Goal: Information Seeking & Learning: Learn about a topic

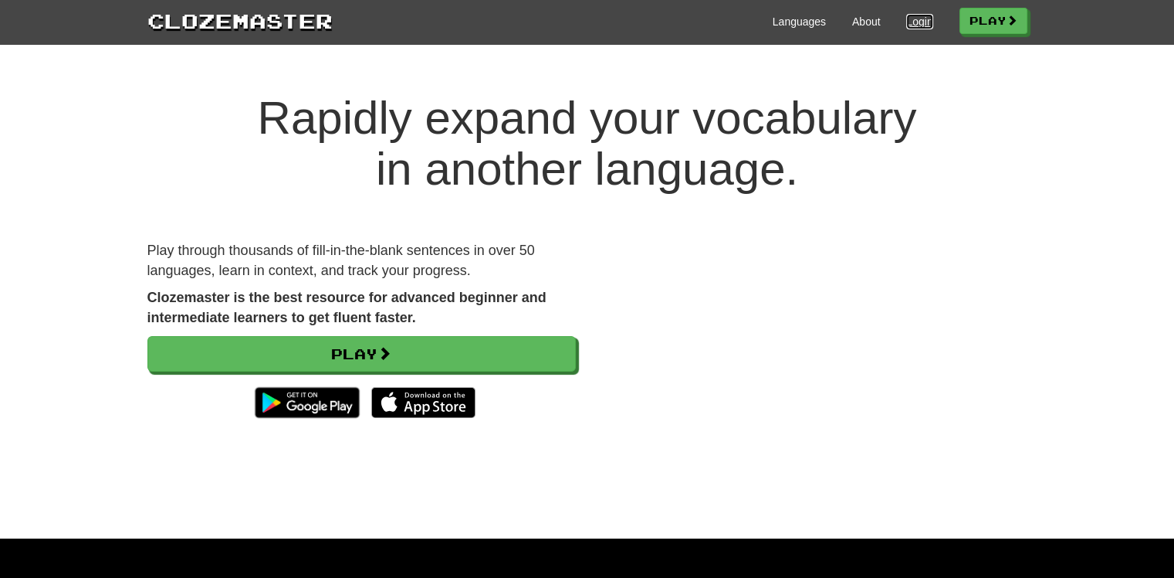
click at [915, 21] on link "Login" at bounding box center [920, 21] width 26 height 15
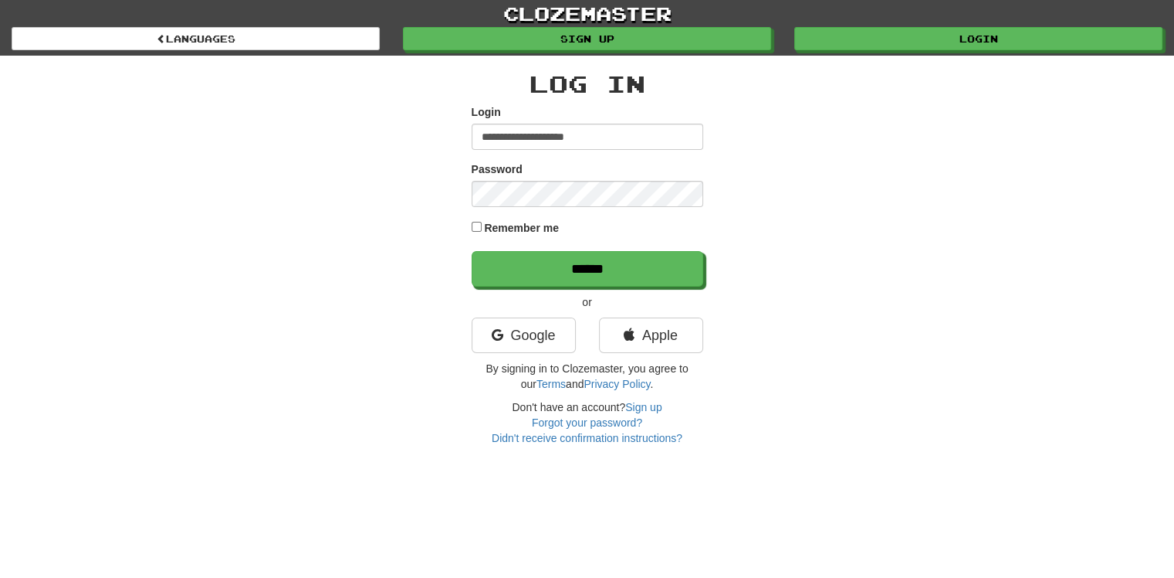
type input "**********"
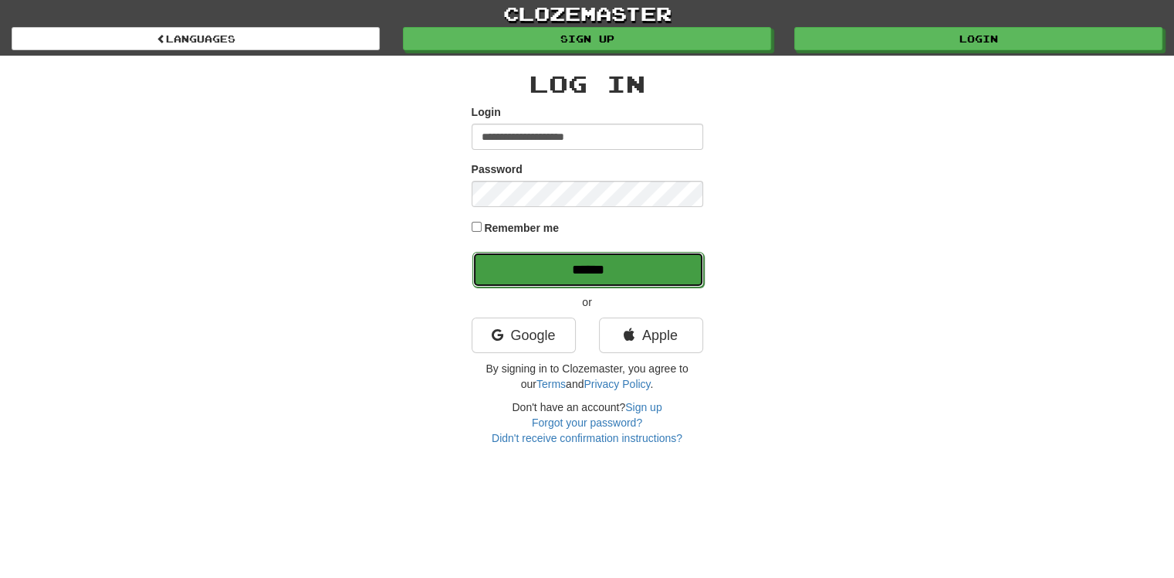
click at [579, 272] on input "******" at bounding box center [589, 270] width 232 height 36
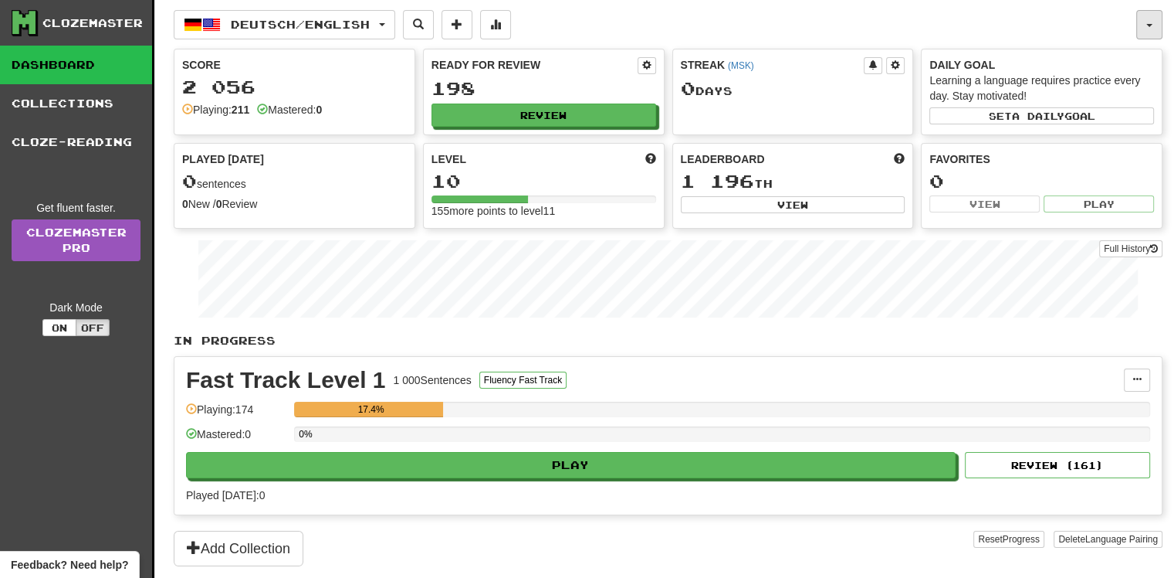
click at [1158, 25] on button "button" at bounding box center [1150, 24] width 26 height 29
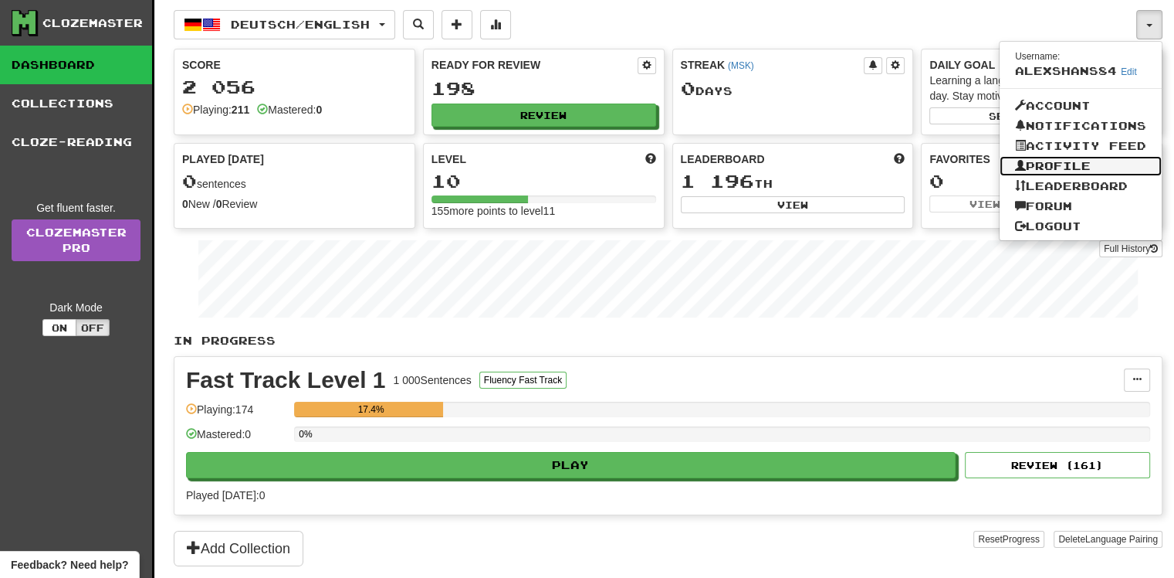
click at [1066, 163] on link "Profile" at bounding box center [1081, 166] width 162 height 20
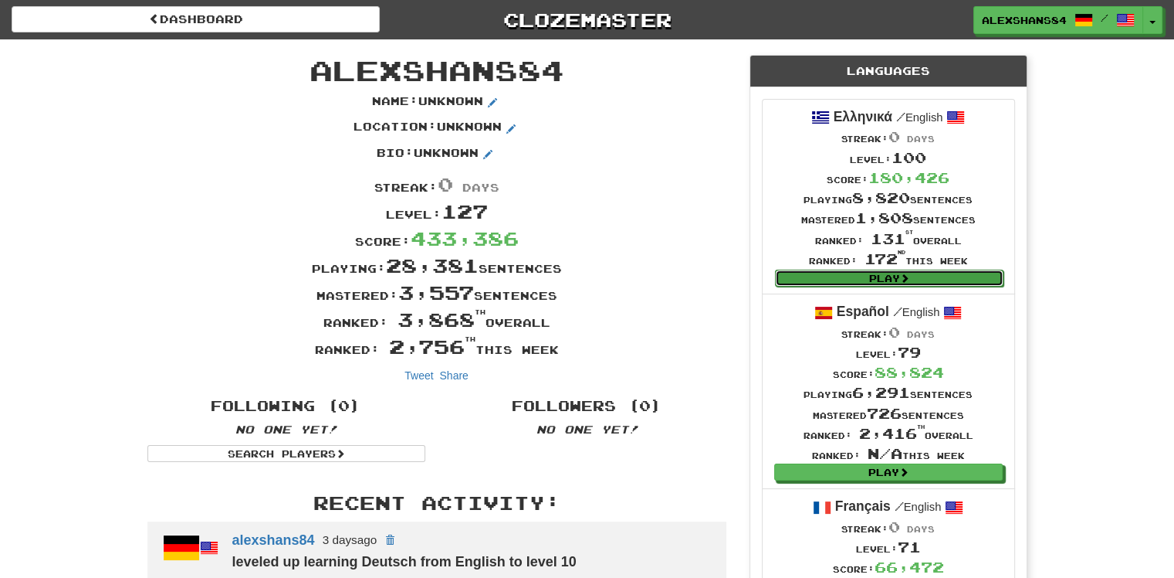
click at [916, 280] on link "Play" at bounding box center [889, 277] width 229 height 17
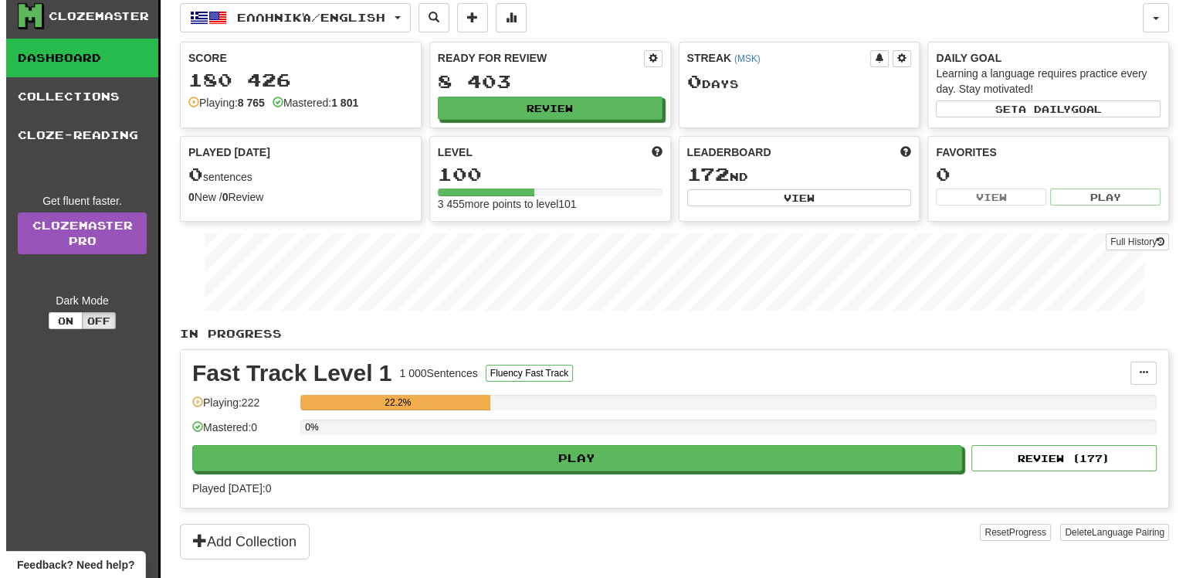
scroll to position [4, 0]
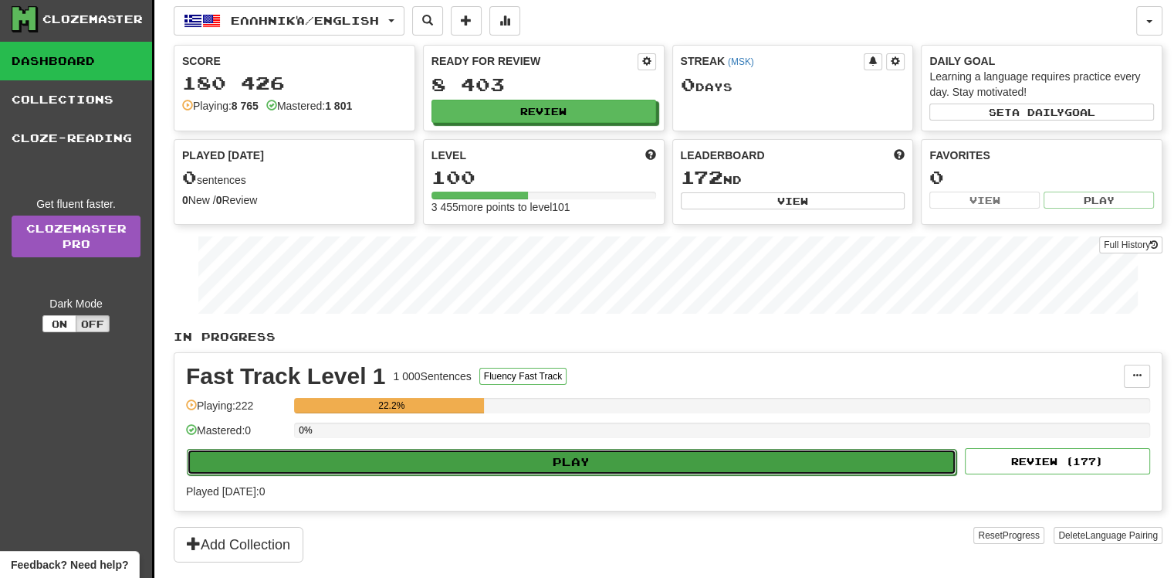
click at [593, 460] on button "Play" at bounding box center [572, 462] width 770 height 26
select select "**"
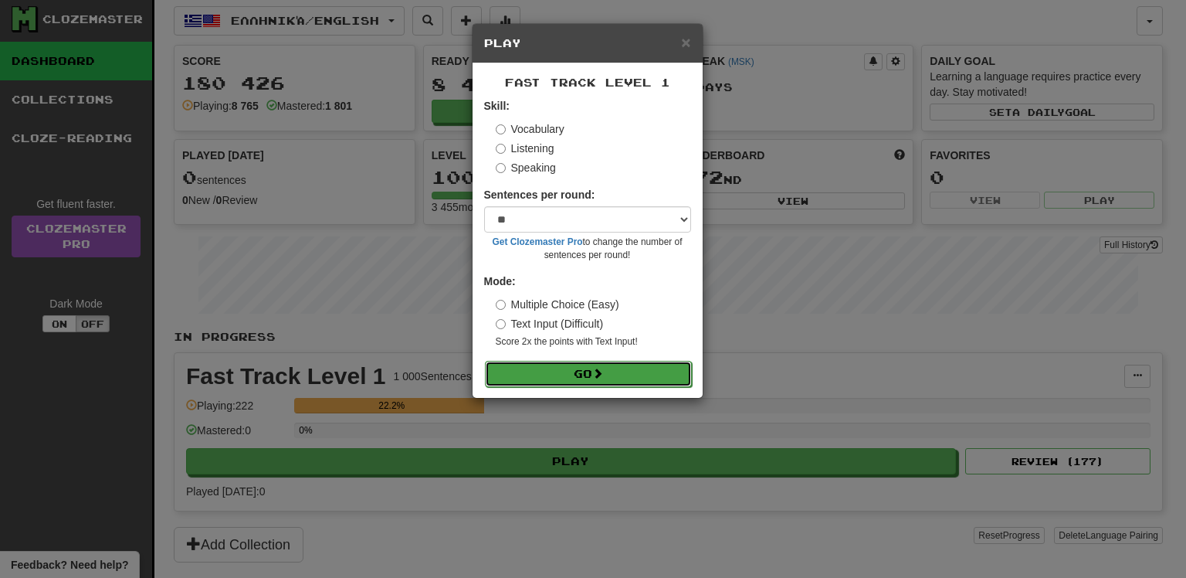
click at [607, 373] on button "Go" at bounding box center [588, 374] width 207 height 26
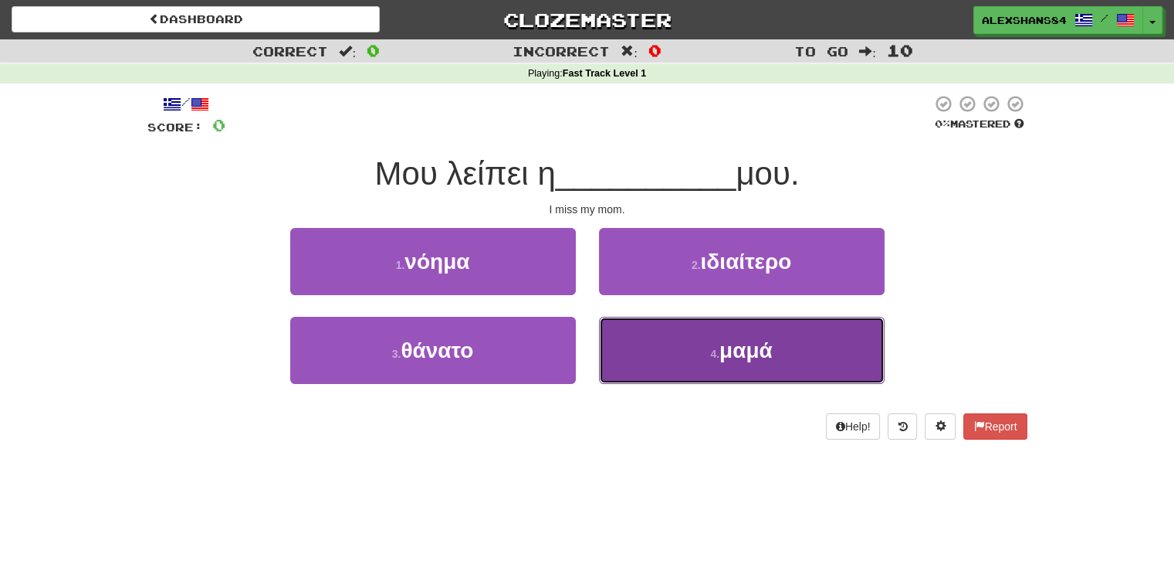
click at [775, 364] on button "4 . μαμά" at bounding box center [742, 350] width 286 height 67
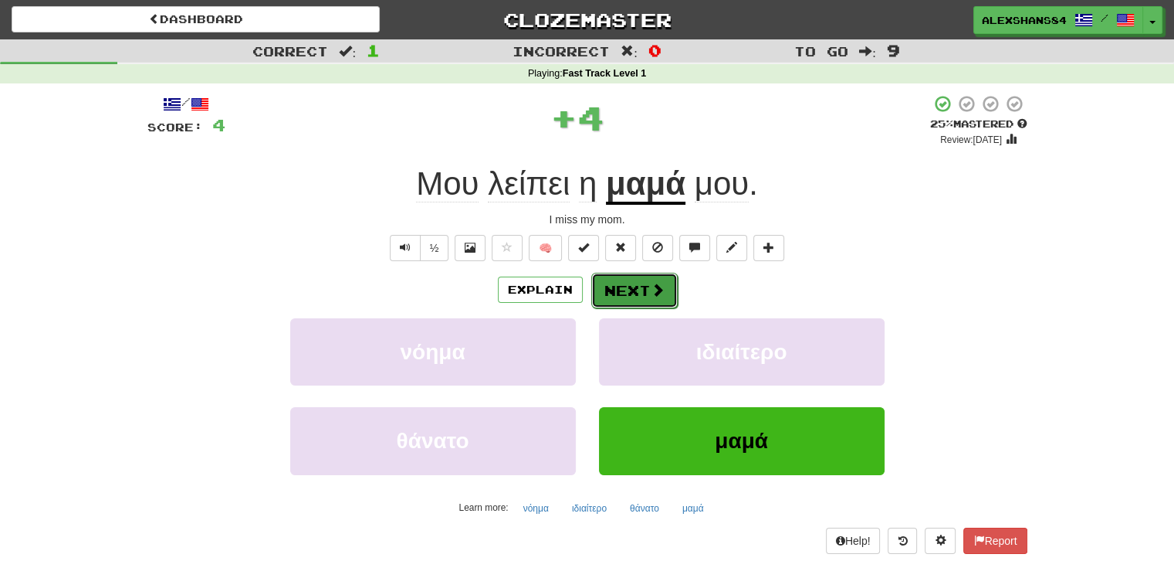
click at [636, 289] on button "Next" at bounding box center [634, 291] width 86 height 36
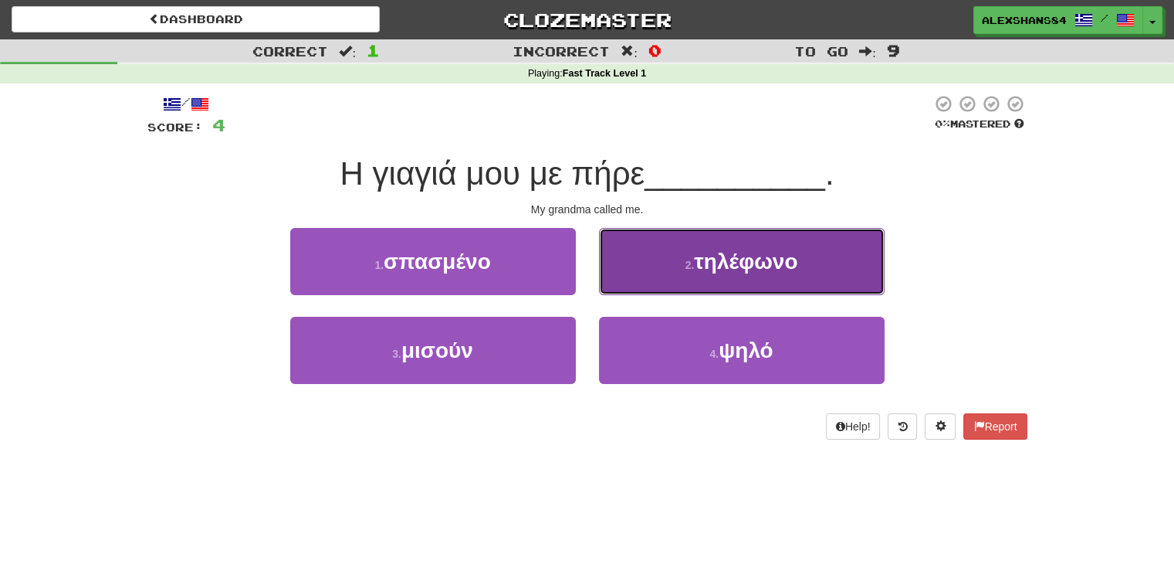
click at [788, 254] on span "τηλέφωνο" at bounding box center [745, 261] width 103 height 24
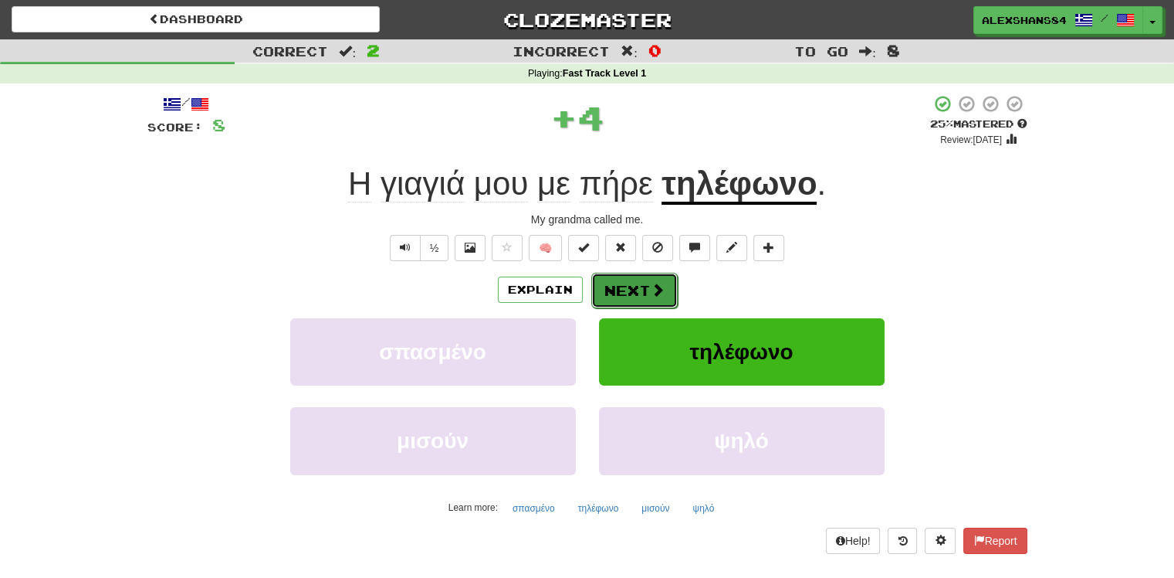
click at [647, 291] on button "Next" at bounding box center [634, 291] width 86 height 36
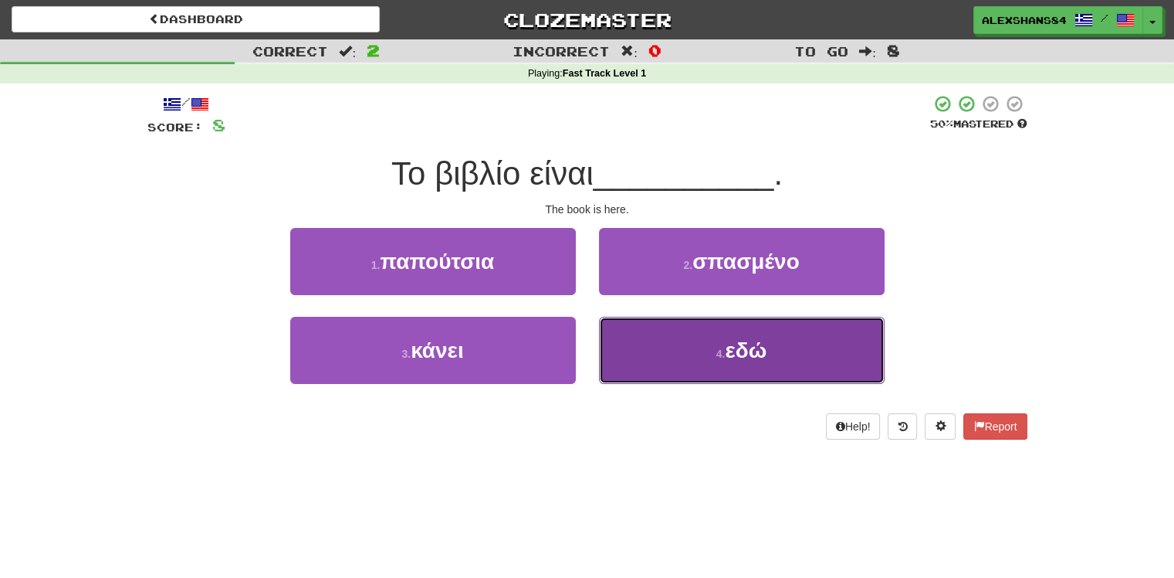
click at [795, 371] on button "4 . εδώ" at bounding box center [742, 350] width 286 height 67
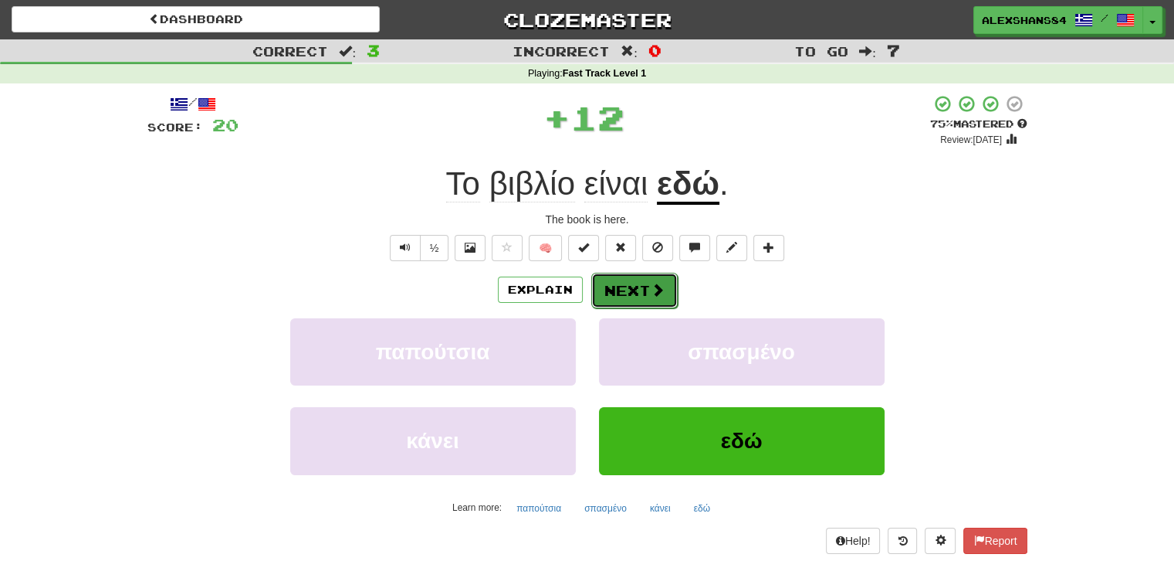
click at [639, 293] on button "Next" at bounding box center [634, 291] width 86 height 36
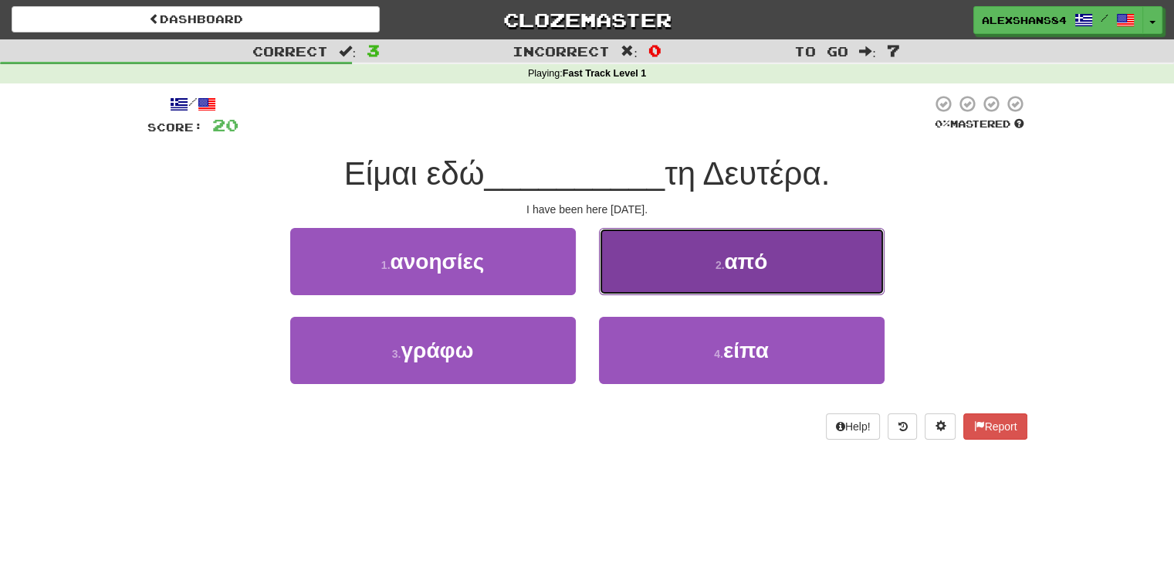
click at [825, 272] on button "2 . από" at bounding box center [742, 261] width 286 height 67
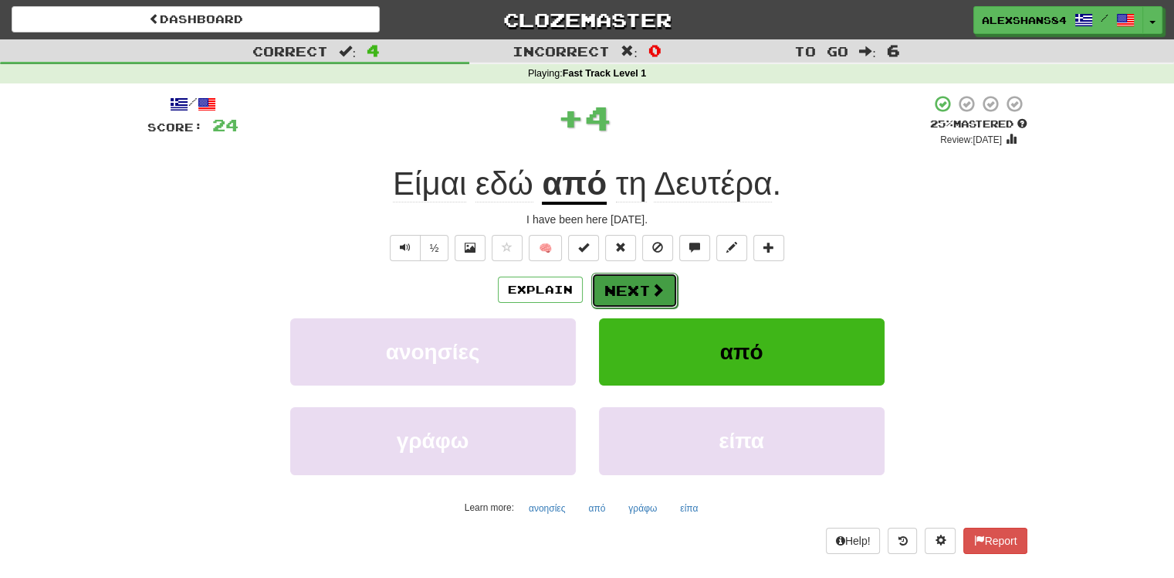
click at [651, 293] on span at bounding box center [658, 290] width 14 height 14
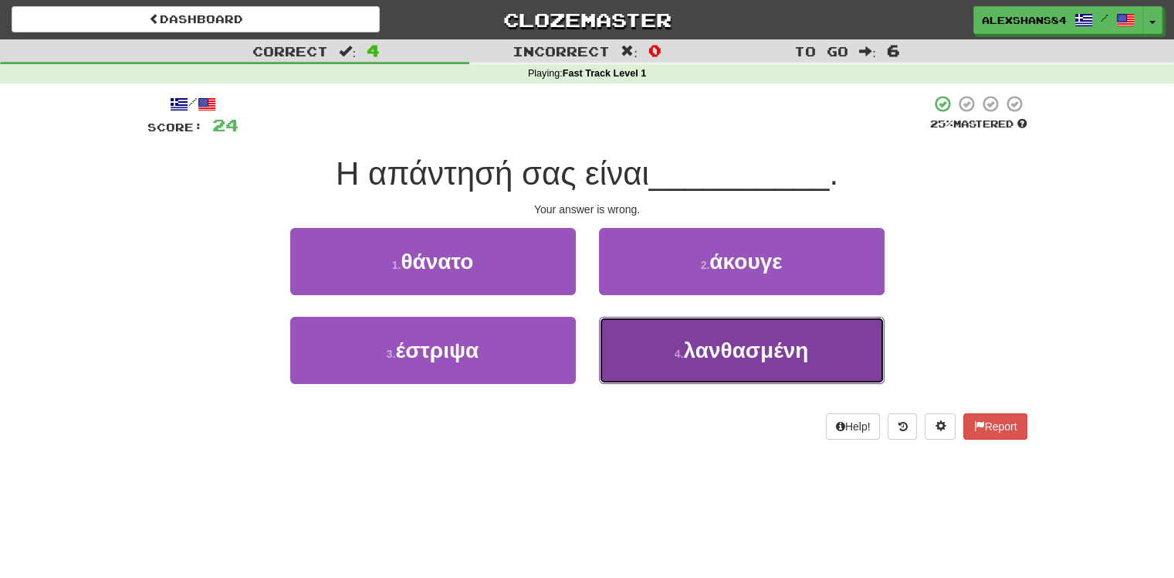
click at [729, 360] on span "λανθασμένη" at bounding box center [745, 350] width 125 height 24
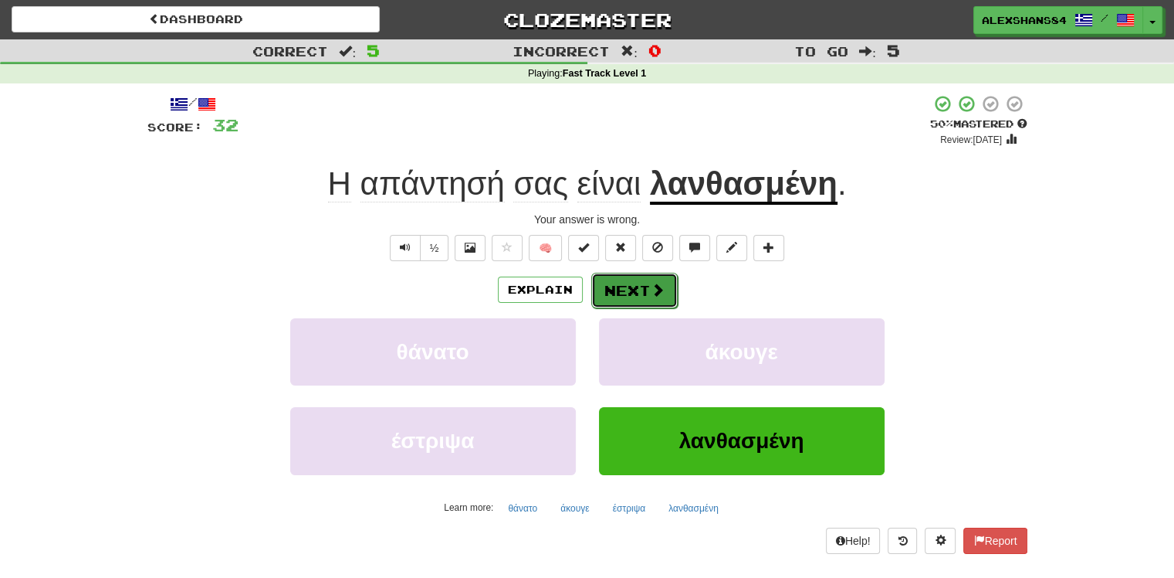
click at [654, 286] on span at bounding box center [658, 290] width 14 height 14
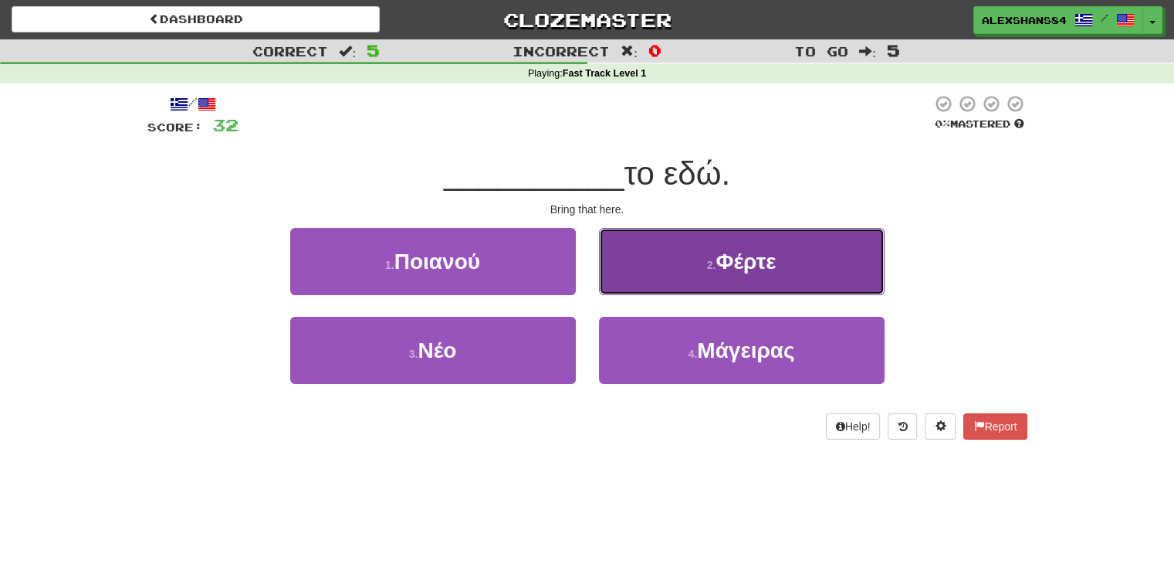
click at [798, 285] on button "2 . Φέρτε" at bounding box center [742, 261] width 286 height 67
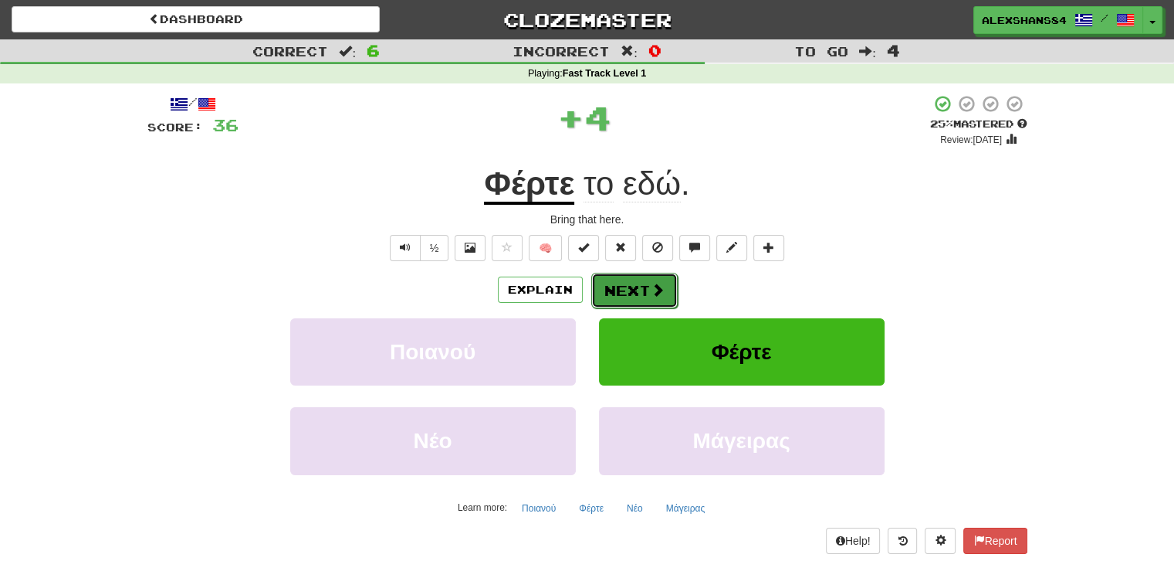
click at [664, 297] on button "Next" at bounding box center [634, 291] width 86 height 36
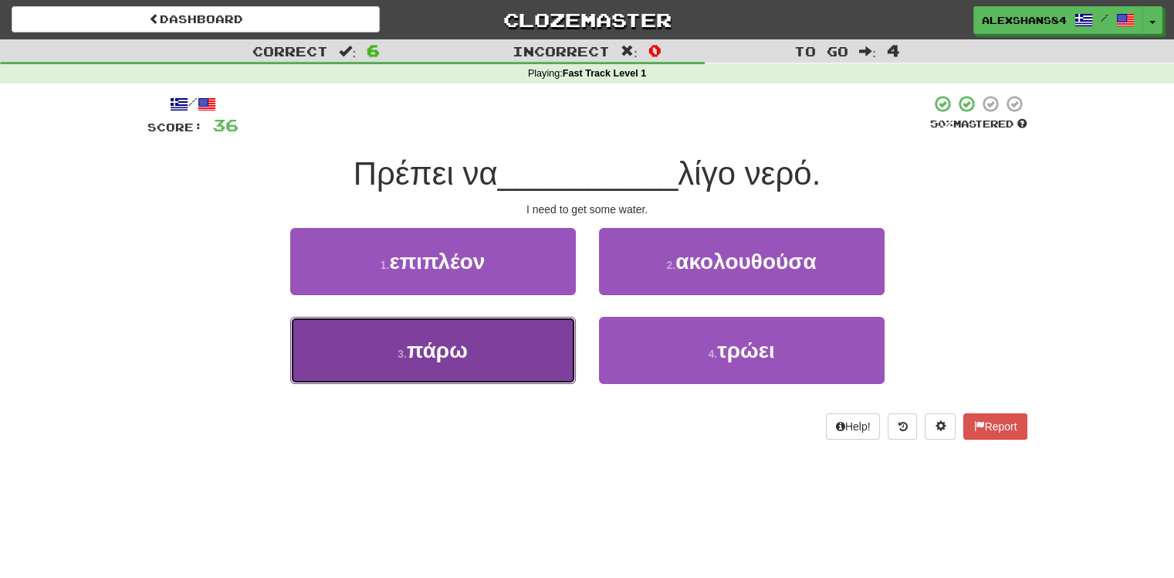
click at [466, 346] on span "πάρω" at bounding box center [437, 350] width 61 height 24
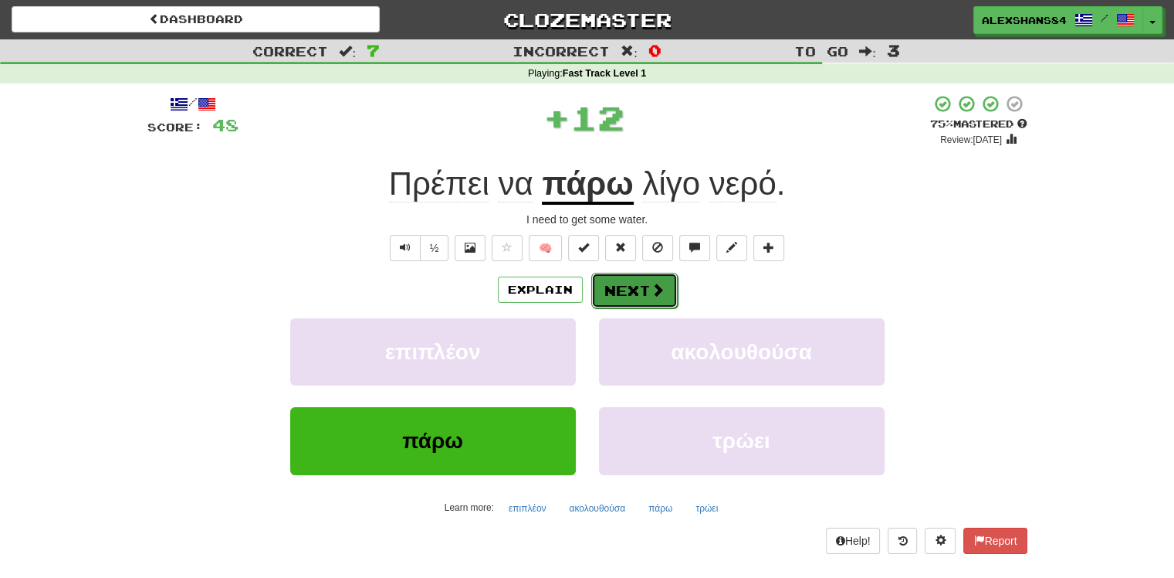
click at [645, 290] on button "Next" at bounding box center [634, 291] width 86 height 36
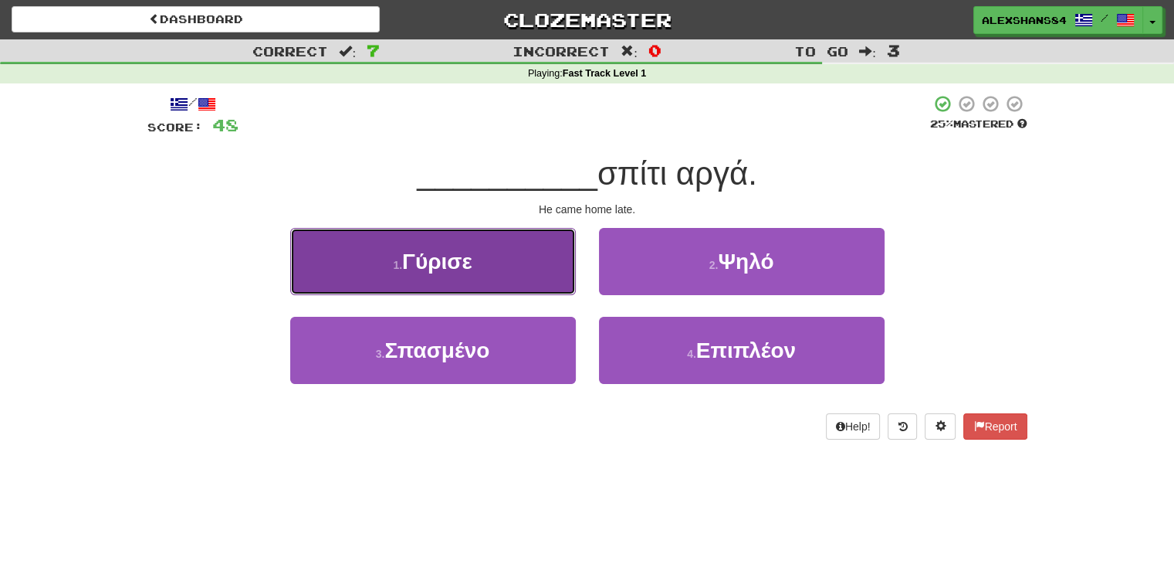
click at [426, 269] on span "Γύρισε" at bounding box center [437, 261] width 70 height 24
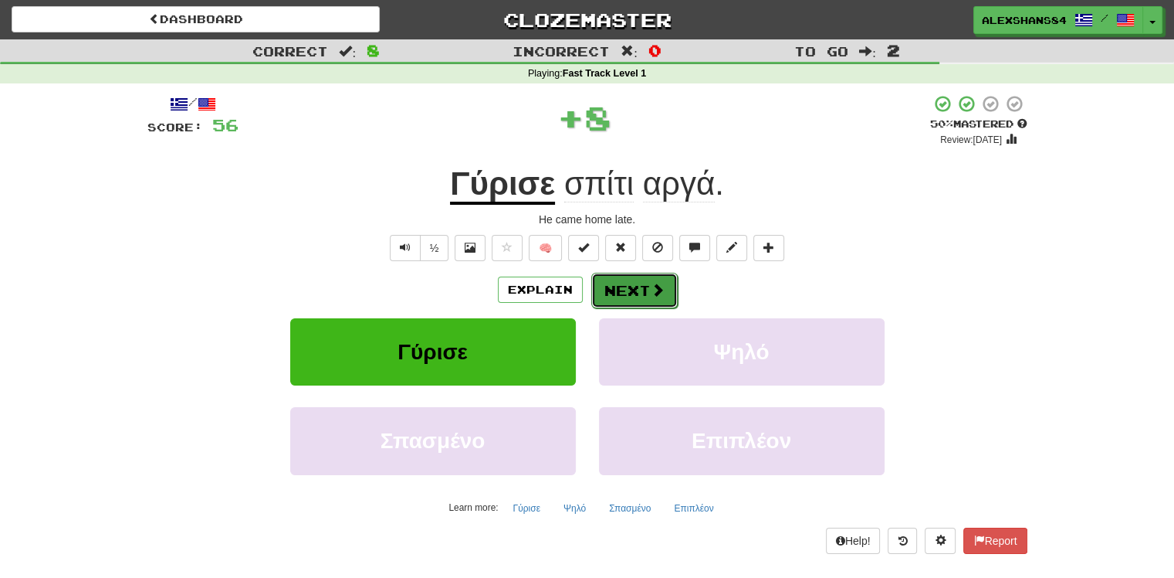
click at [617, 286] on button "Next" at bounding box center [634, 291] width 86 height 36
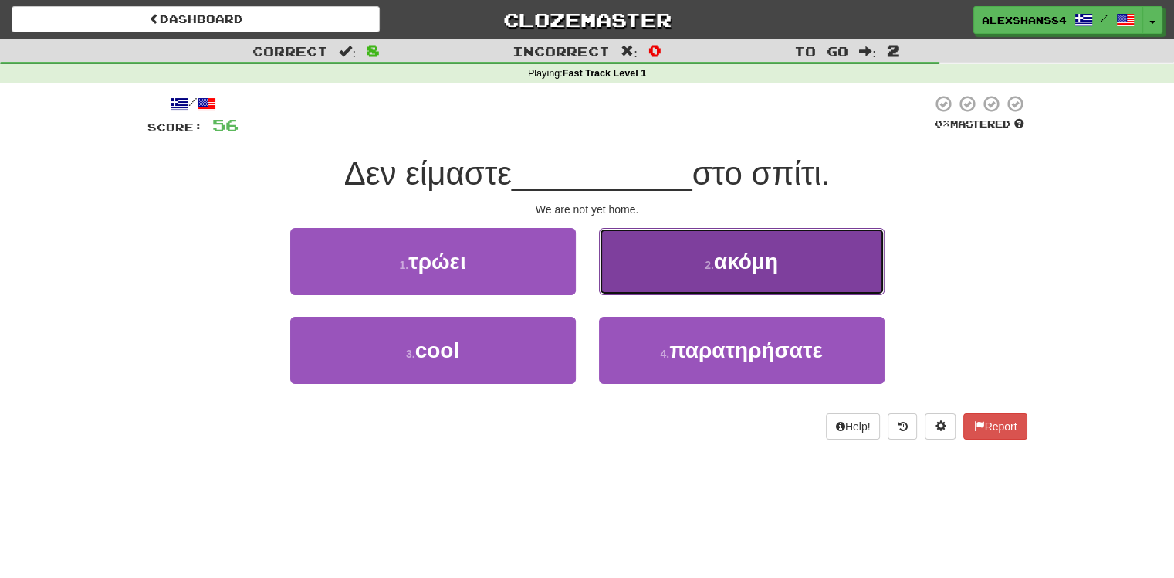
click at [706, 279] on button "2 . ακόμη" at bounding box center [742, 261] width 286 height 67
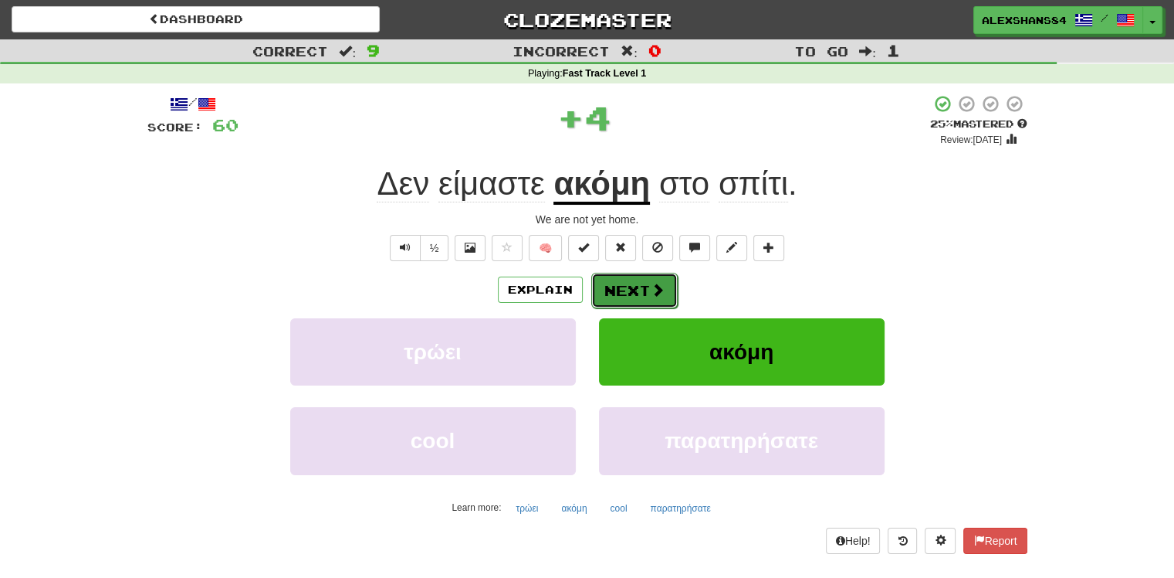
click at [635, 279] on button "Next" at bounding box center [634, 291] width 86 height 36
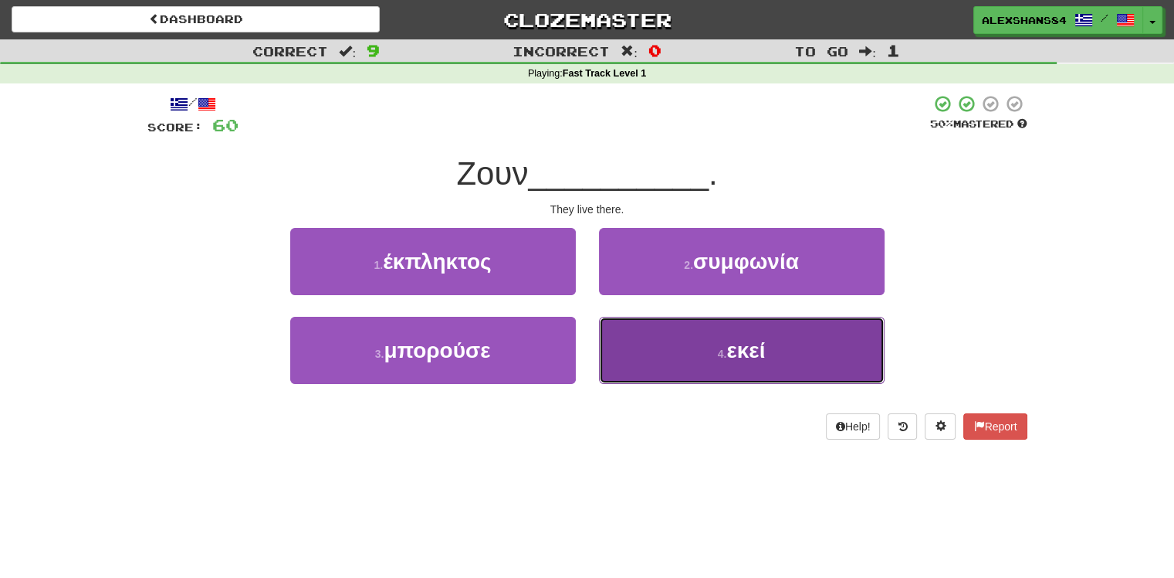
click at [774, 343] on button "4 . εκεί" at bounding box center [742, 350] width 286 height 67
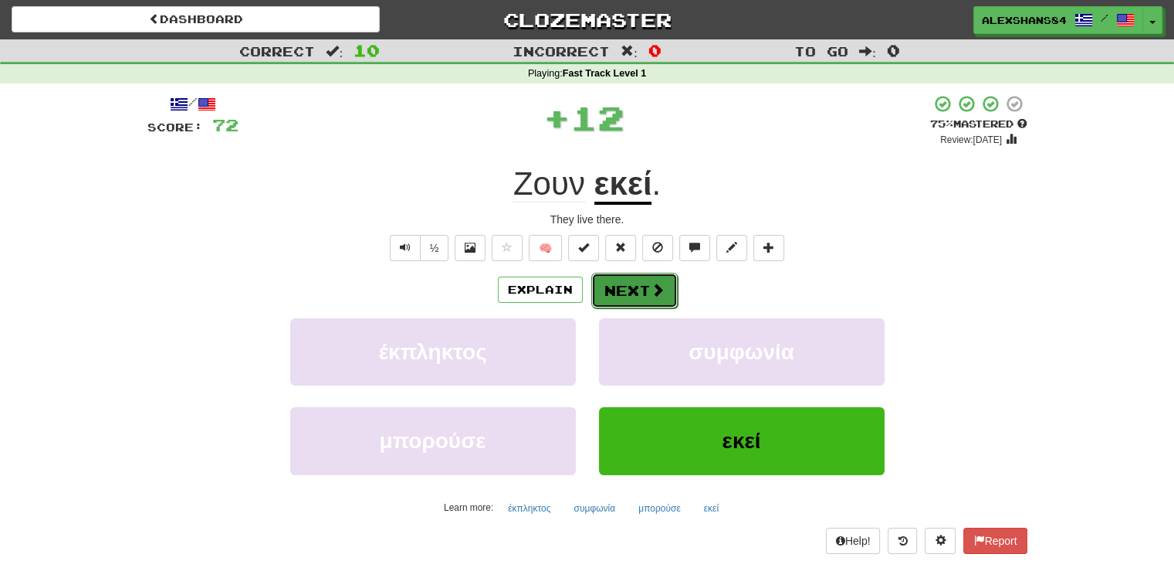
click at [629, 296] on button "Next" at bounding box center [634, 291] width 86 height 36
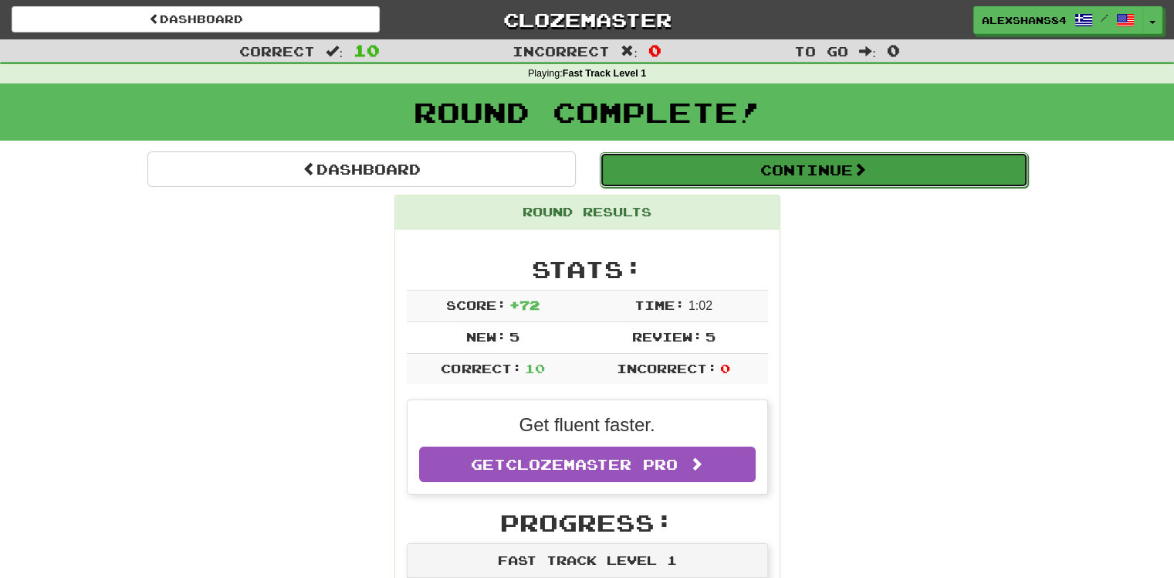
click at [834, 173] on button "Continue" at bounding box center [814, 170] width 429 height 36
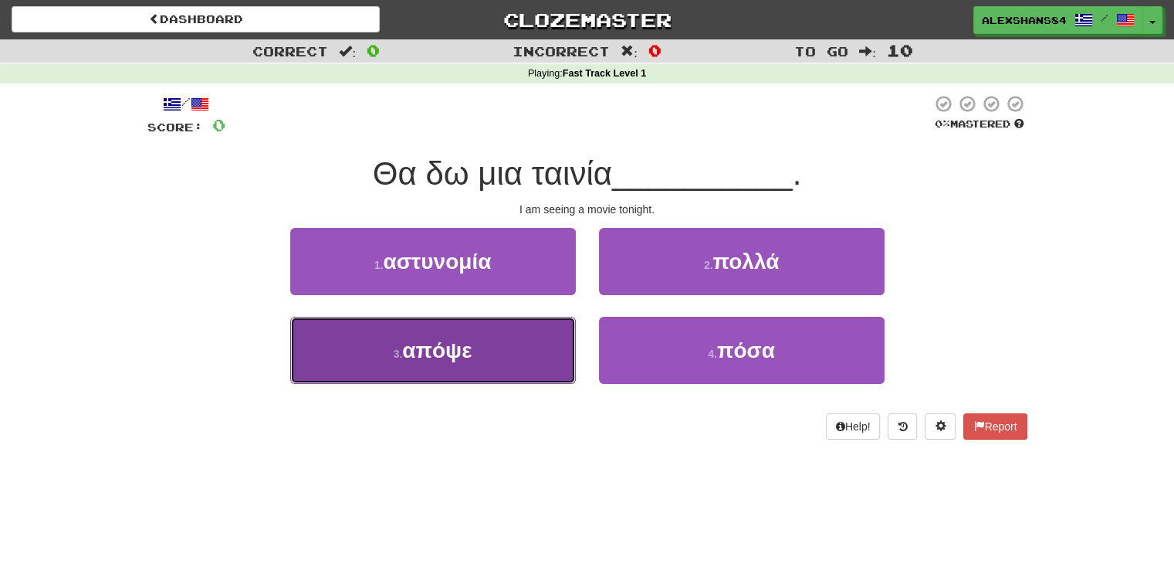
click at [483, 364] on button "3 . απόψε" at bounding box center [433, 350] width 286 height 67
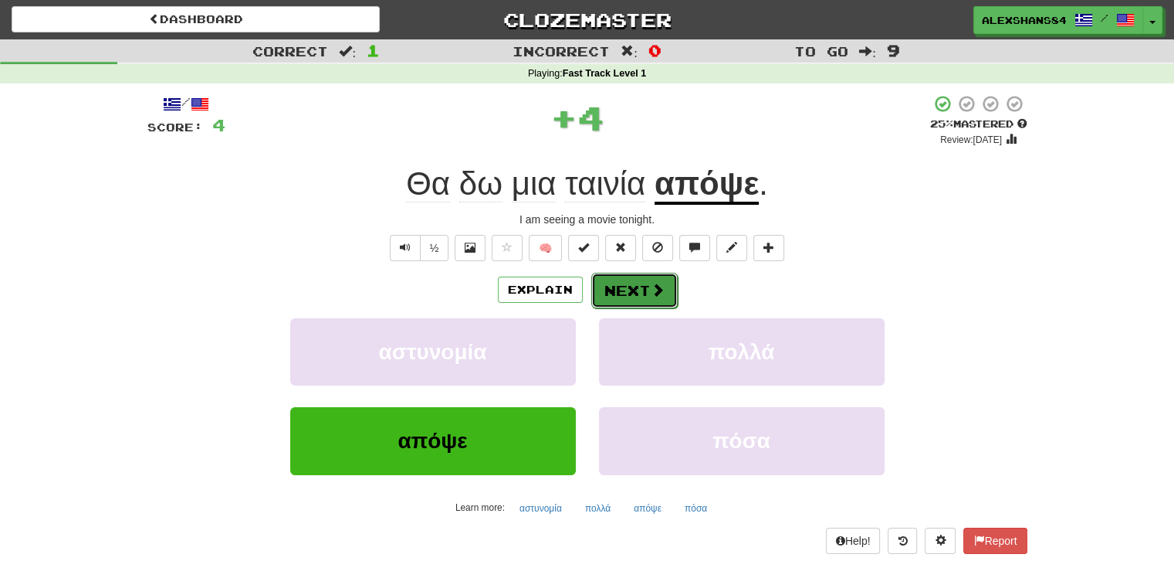
click at [622, 294] on button "Next" at bounding box center [634, 291] width 86 height 36
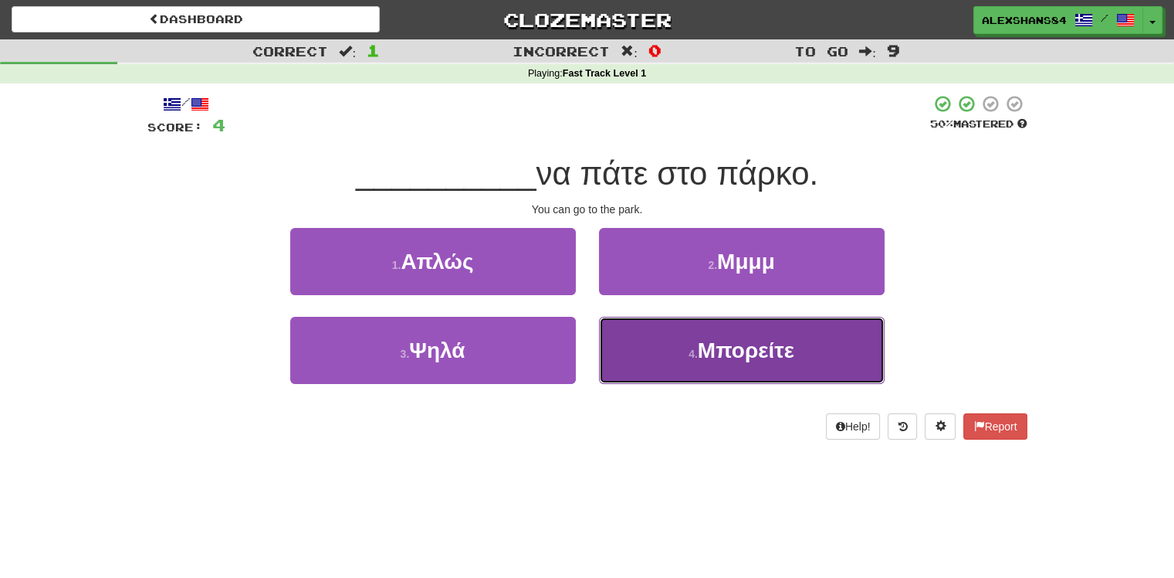
click at [707, 365] on button "4 . Μπορείτε" at bounding box center [742, 350] width 286 height 67
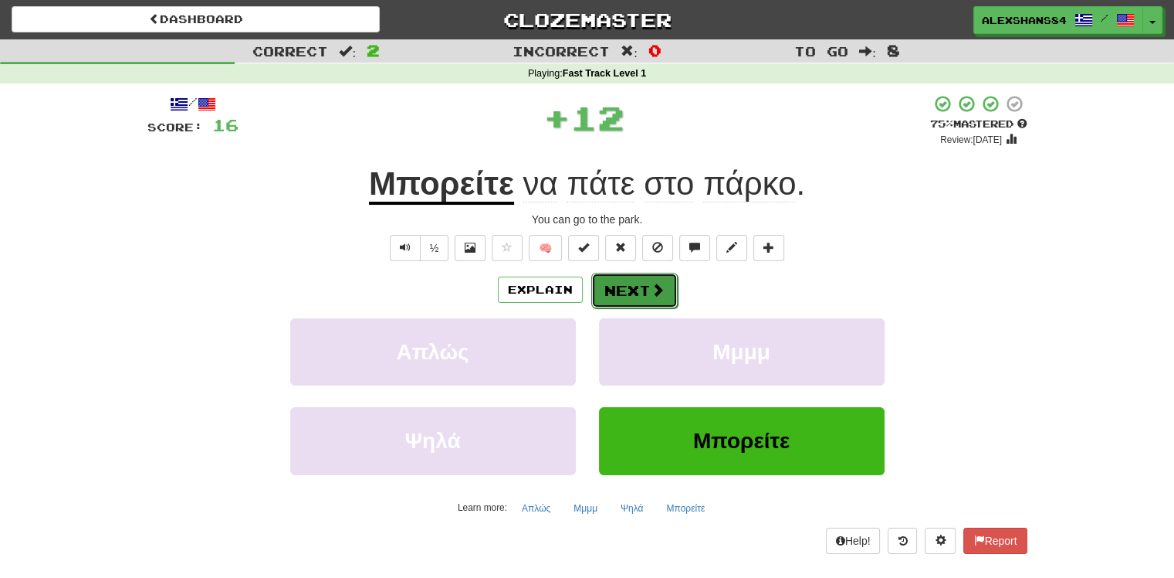
click at [624, 293] on button "Next" at bounding box center [634, 291] width 86 height 36
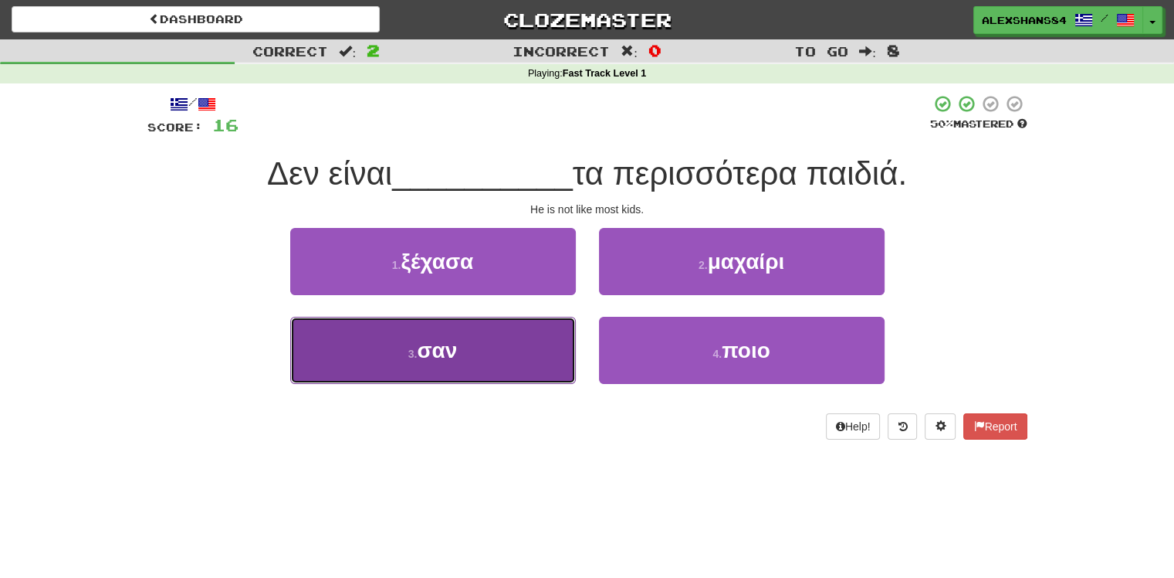
click at [490, 363] on button "3 . σαν" at bounding box center [433, 350] width 286 height 67
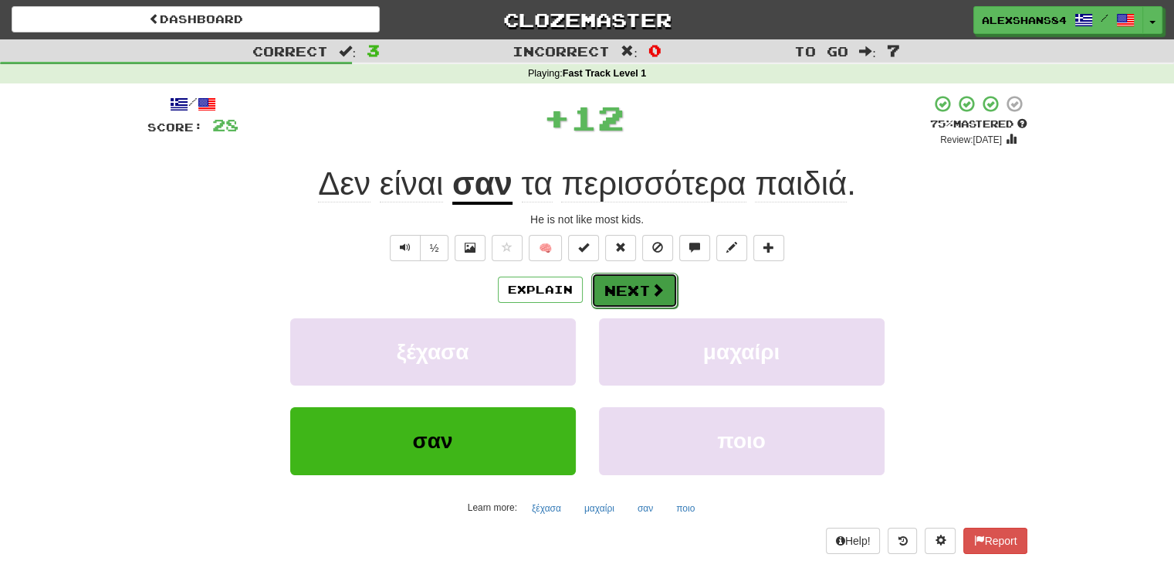
click at [615, 293] on button "Next" at bounding box center [634, 291] width 86 height 36
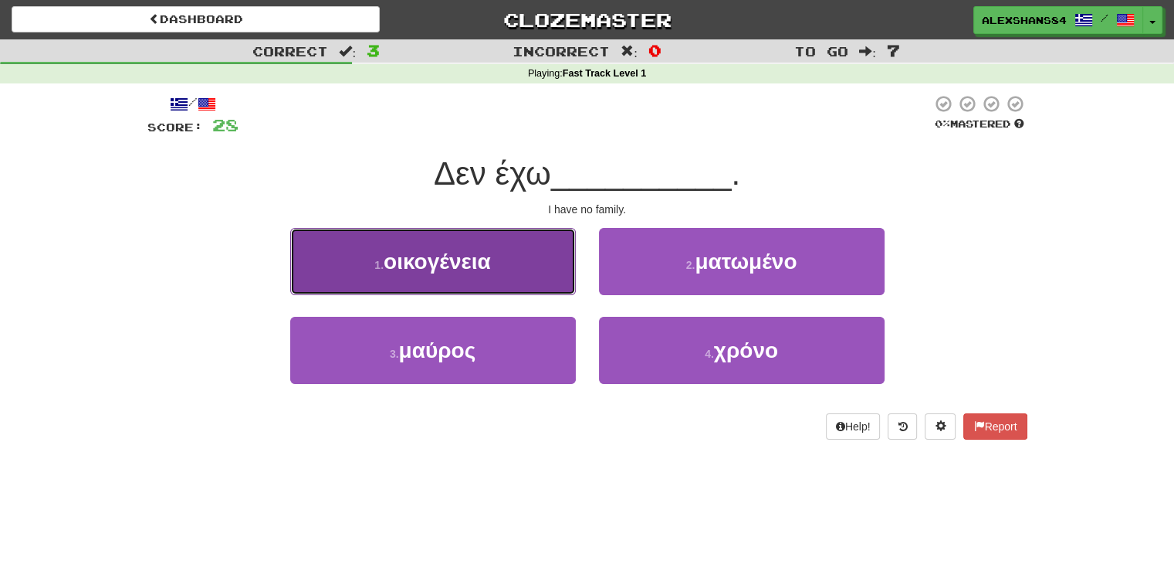
click at [479, 270] on span "οικογένεια" at bounding box center [437, 261] width 107 height 24
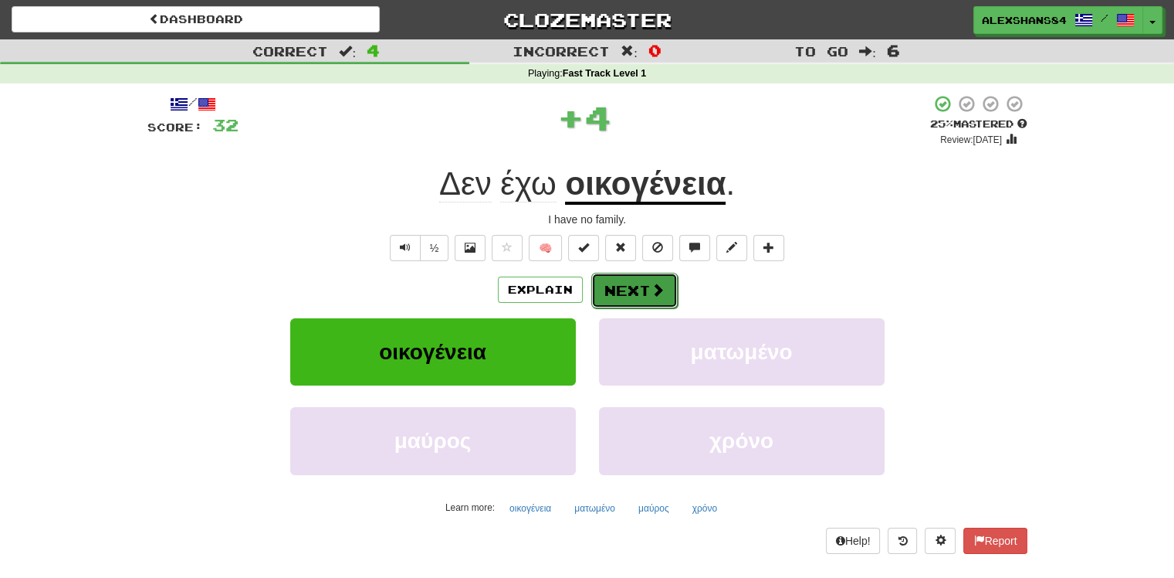
click at [611, 281] on button "Next" at bounding box center [634, 291] width 86 height 36
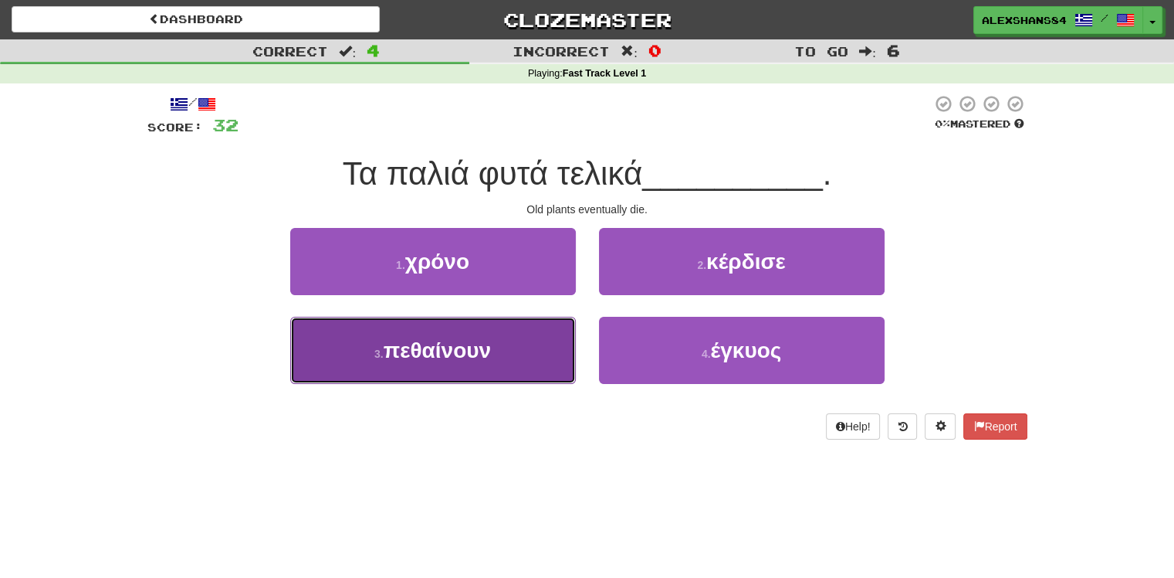
click at [469, 358] on span "πεθαίνουν" at bounding box center [437, 350] width 107 height 24
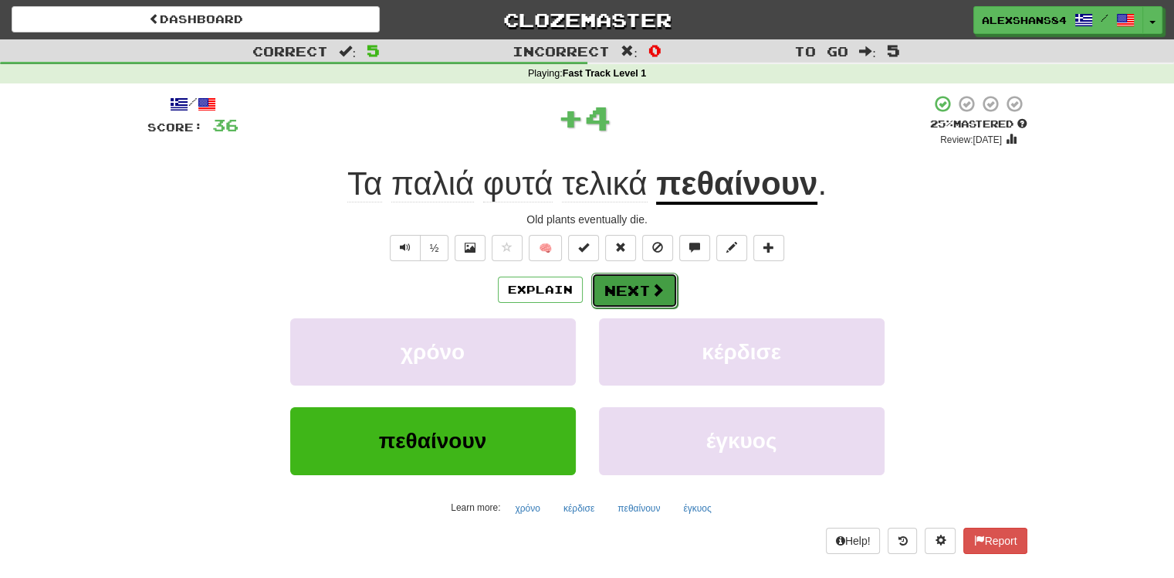
click at [605, 293] on button "Next" at bounding box center [634, 291] width 86 height 36
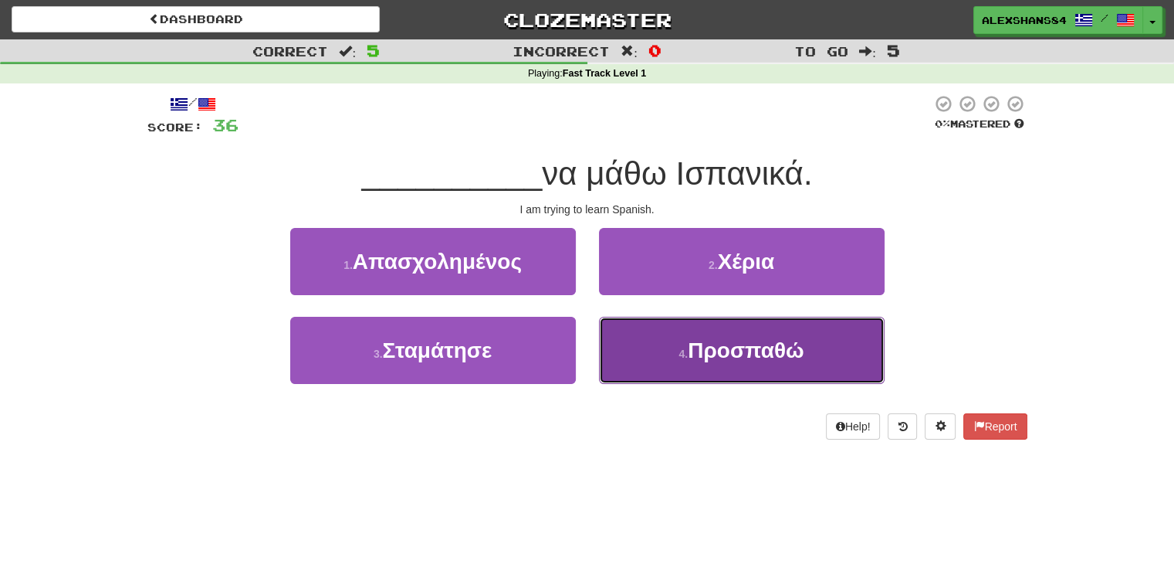
click at [729, 354] on span "Προσπαθώ" at bounding box center [746, 350] width 116 height 24
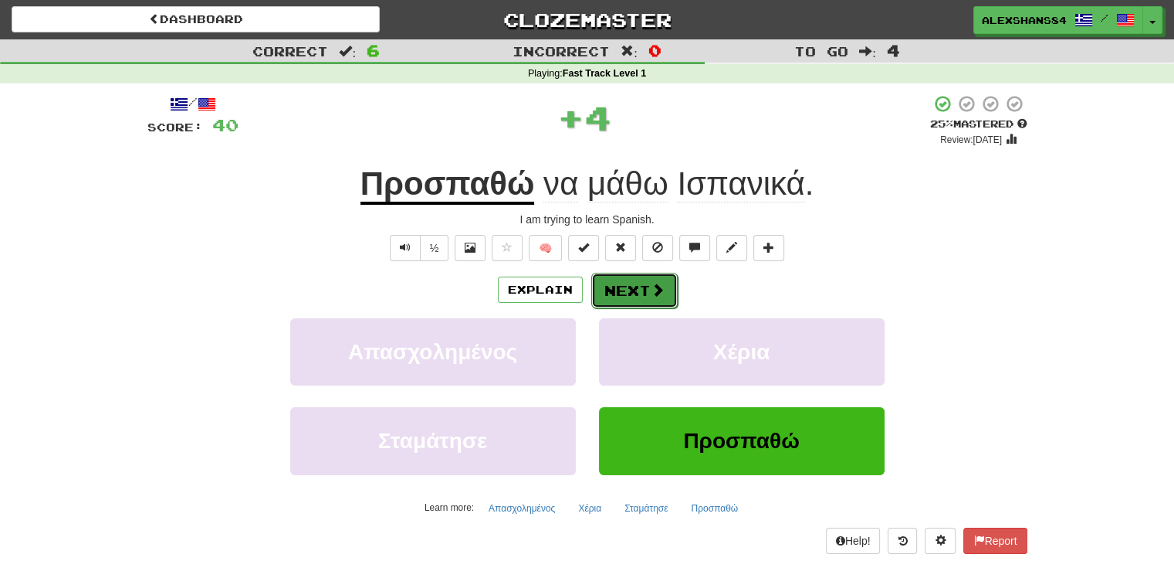
click at [612, 289] on button "Next" at bounding box center [634, 291] width 86 height 36
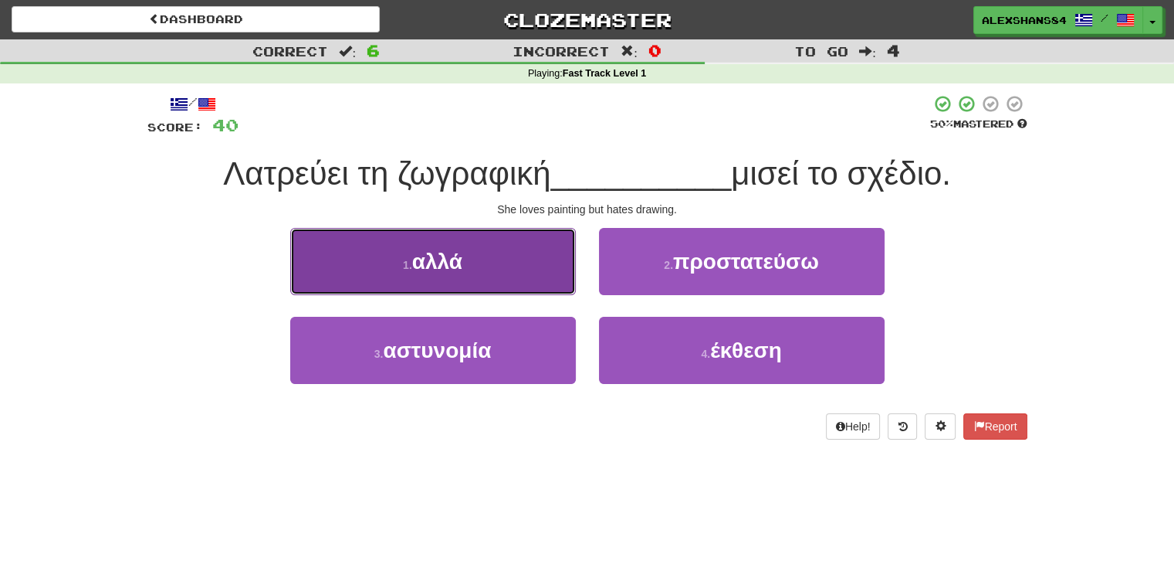
click at [507, 283] on button "1 . αλλά" at bounding box center [433, 261] width 286 height 67
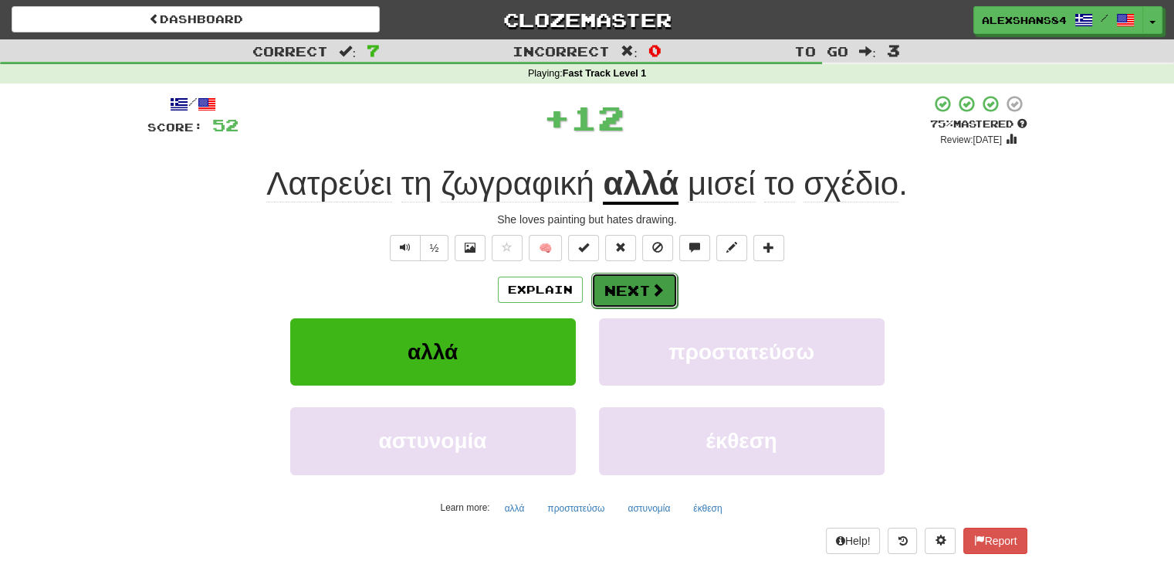
click at [628, 290] on button "Next" at bounding box center [634, 291] width 86 height 36
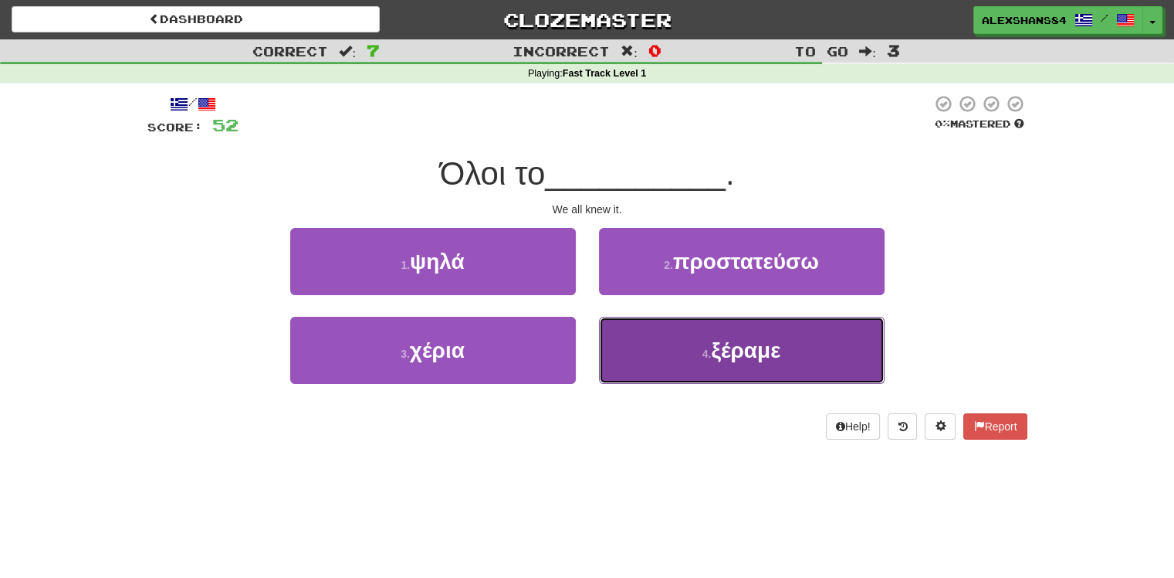
click at [716, 344] on span "ξέραμε" at bounding box center [745, 350] width 69 height 24
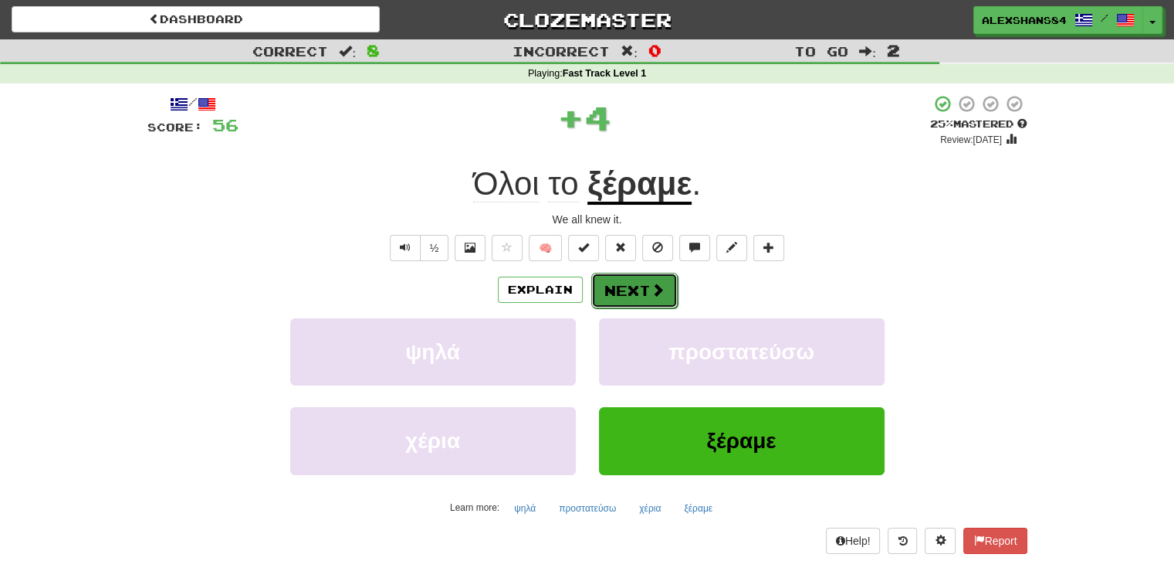
click at [641, 277] on button "Next" at bounding box center [634, 291] width 86 height 36
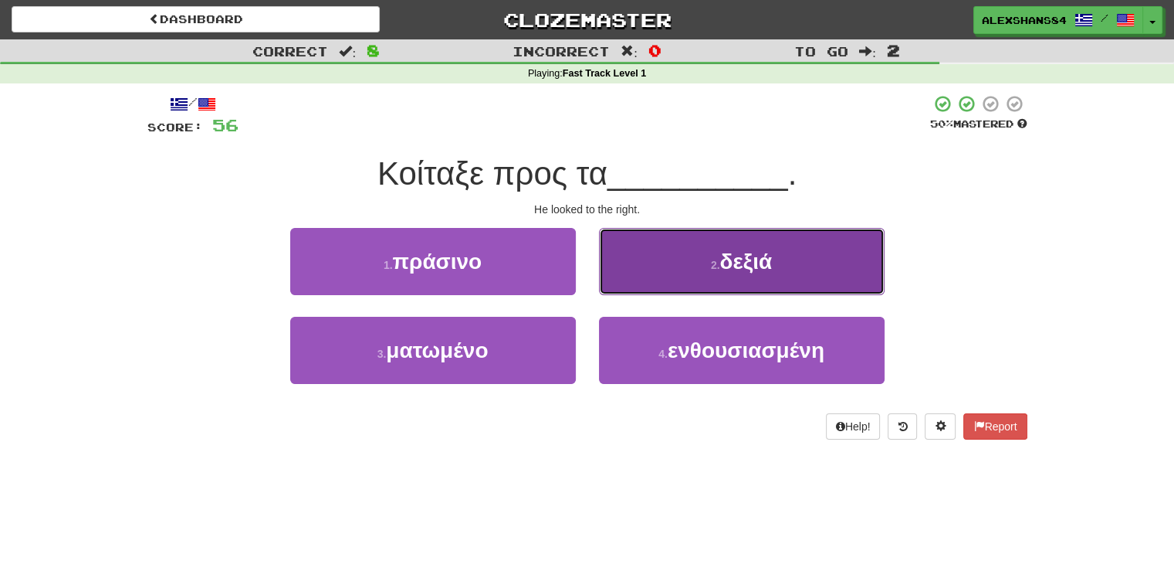
click at [690, 292] on button "2 . δεξιά" at bounding box center [742, 261] width 286 height 67
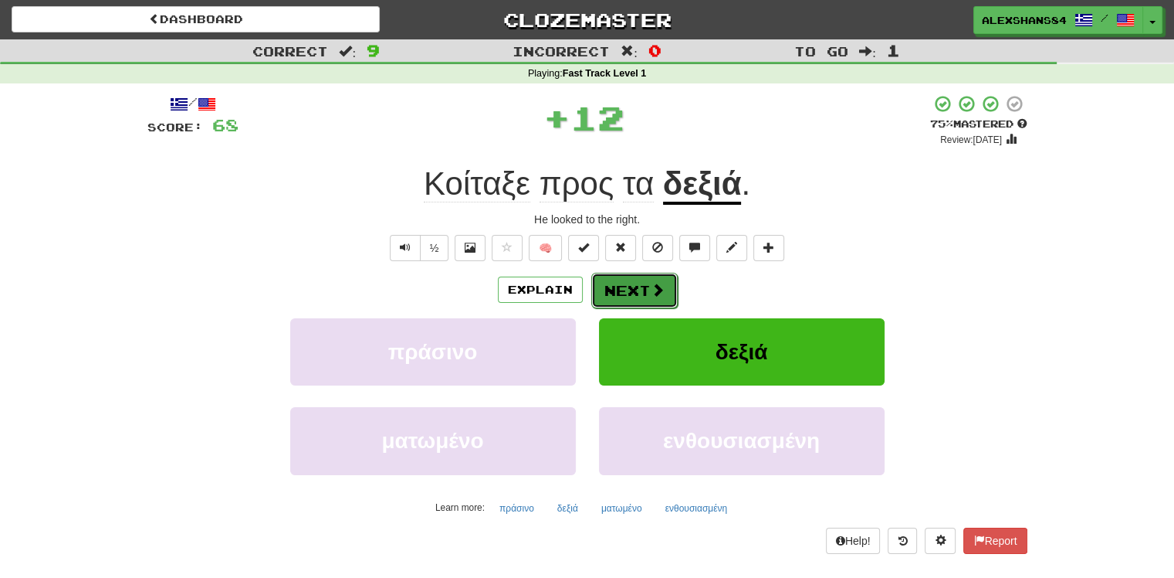
click at [630, 287] on button "Next" at bounding box center [634, 291] width 86 height 36
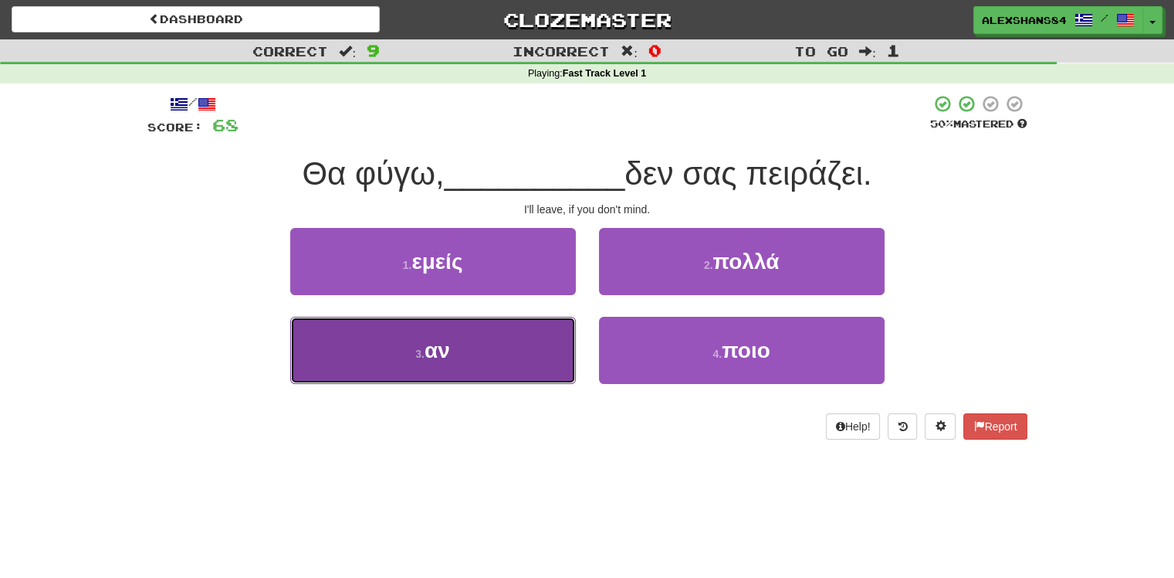
click at [503, 364] on button "3 . αν" at bounding box center [433, 350] width 286 height 67
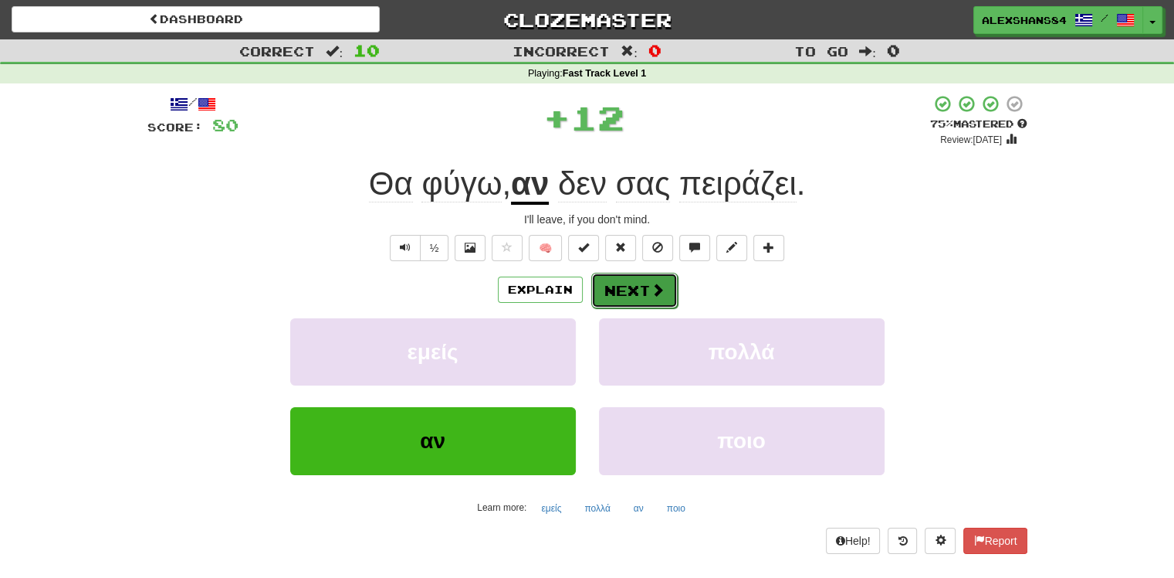
click at [634, 297] on button "Next" at bounding box center [634, 291] width 86 height 36
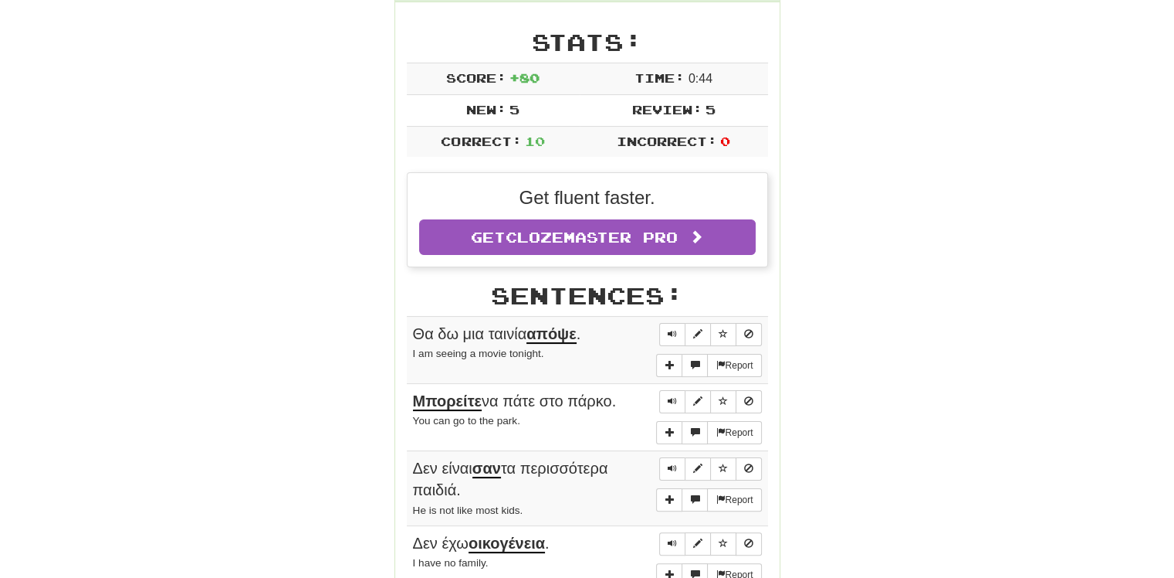
scroll to position [309, 0]
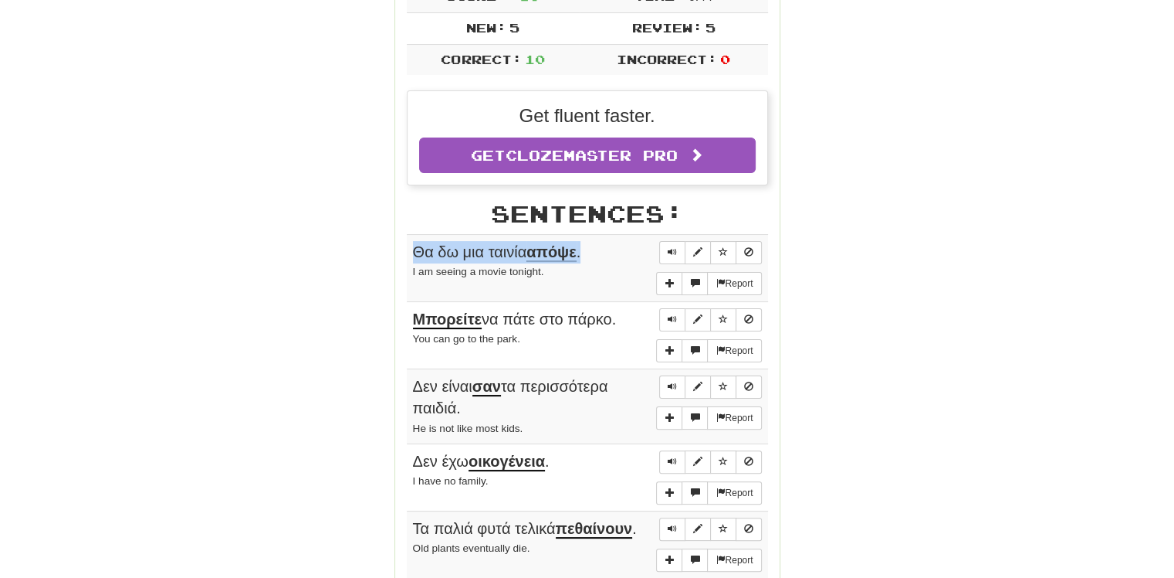
drag, startPoint x: 412, startPoint y: 249, endPoint x: 584, endPoint y: 251, distance: 171.4
click at [581, 251] on span "Θα δω μια ταινία απόψε ." at bounding box center [497, 252] width 168 height 19
copy span "Θα δω μια ταινία απόψε ."
drag, startPoint x: 411, startPoint y: 269, endPoint x: 541, endPoint y: 269, distance: 130.5
click at [541, 269] on td "Report Θα δω μια ταινία απόψε . I am seeing a movie tonight." at bounding box center [587, 267] width 361 height 67
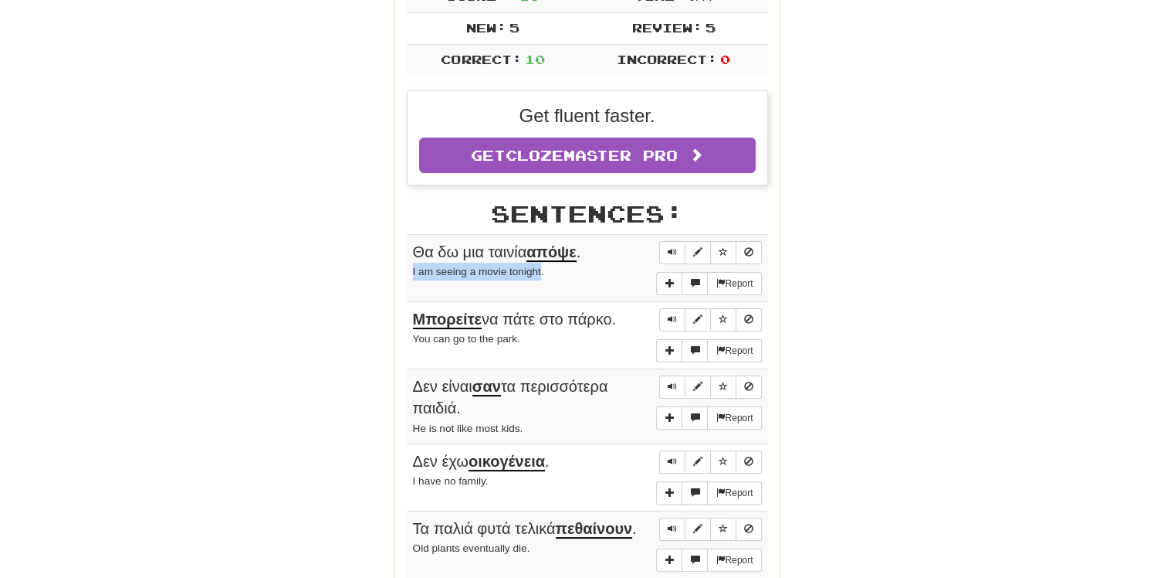
copy small "I am seeing a movie tonight"
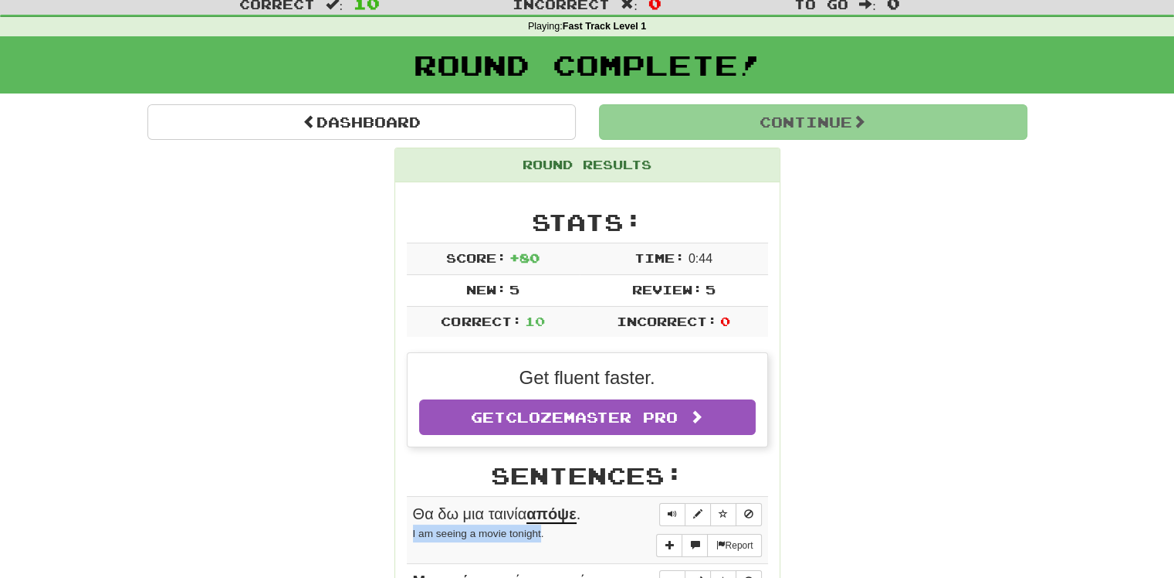
scroll to position [0, 0]
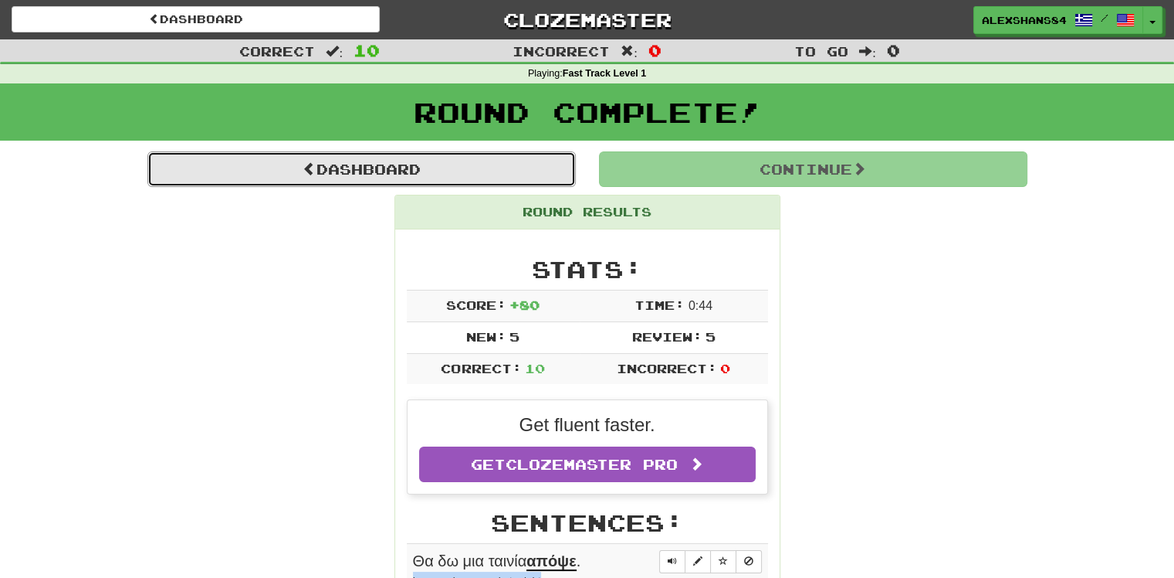
drag, startPoint x: 371, startPoint y: 171, endPoint x: 469, endPoint y: 212, distance: 107.0
click at [371, 171] on link "Dashboard" at bounding box center [361, 169] width 429 height 36
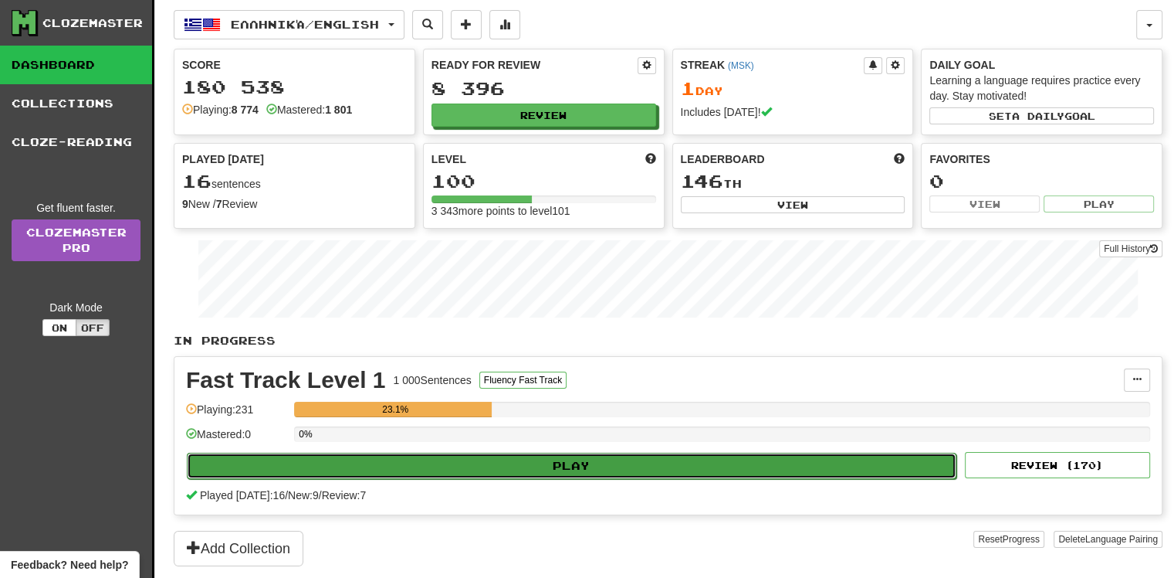
click at [690, 466] on button "Play" at bounding box center [572, 466] width 770 height 26
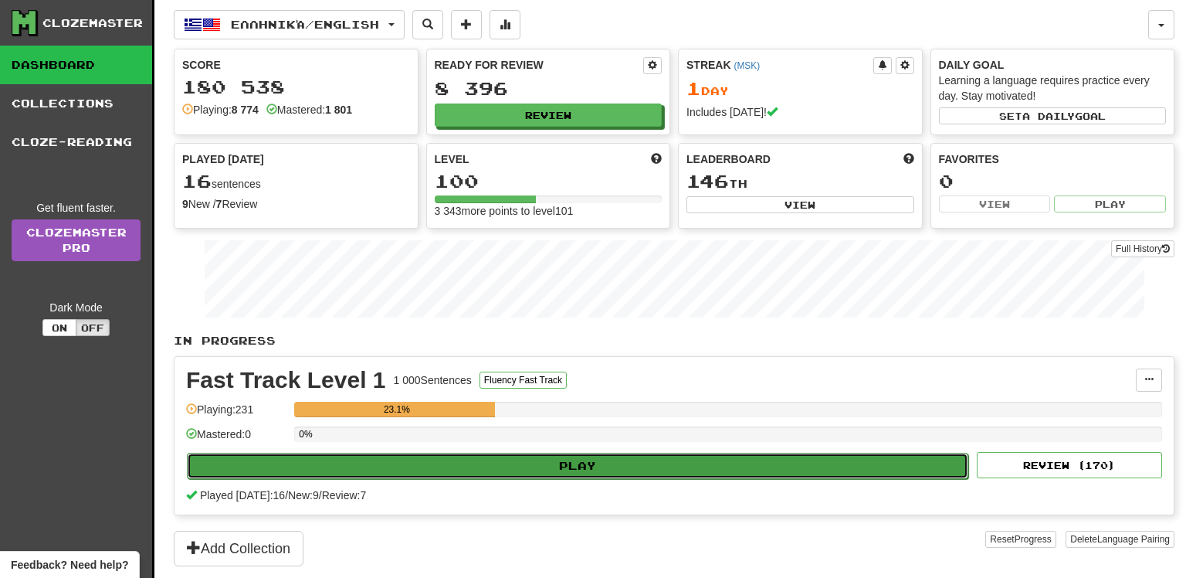
select select "**"
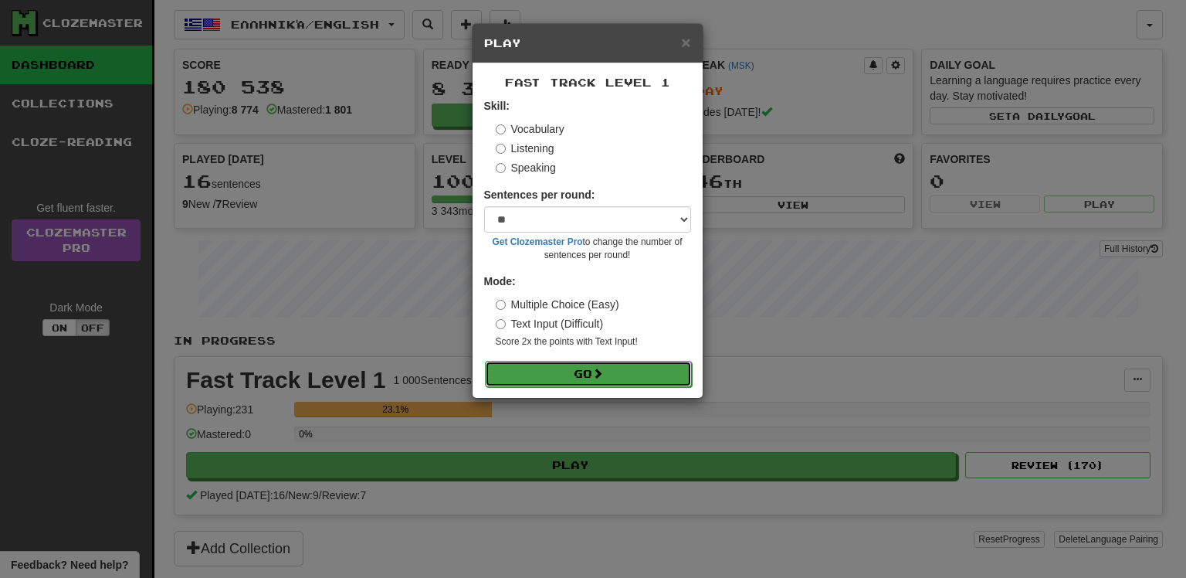
click at [629, 371] on button "Go" at bounding box center [588, 374] width 207 height 26
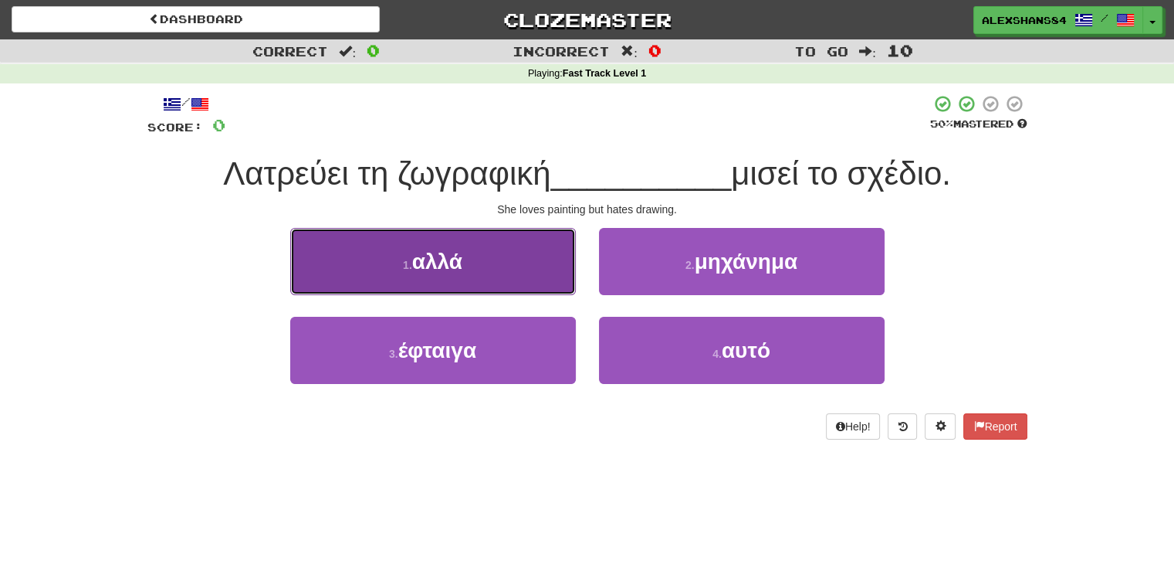
click at [472, 270] on button "1 . αλλά" at bounding box center [433, 261] width 286 height 67
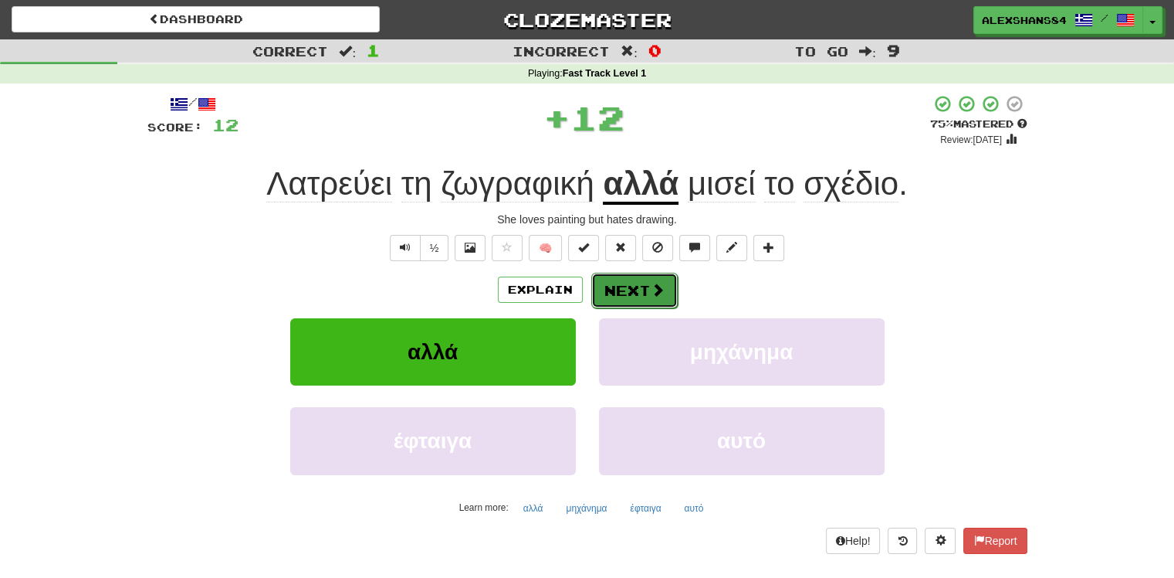
click at [643, 293] on button "Next" at bounding box center [634, 291] width 86 height 36
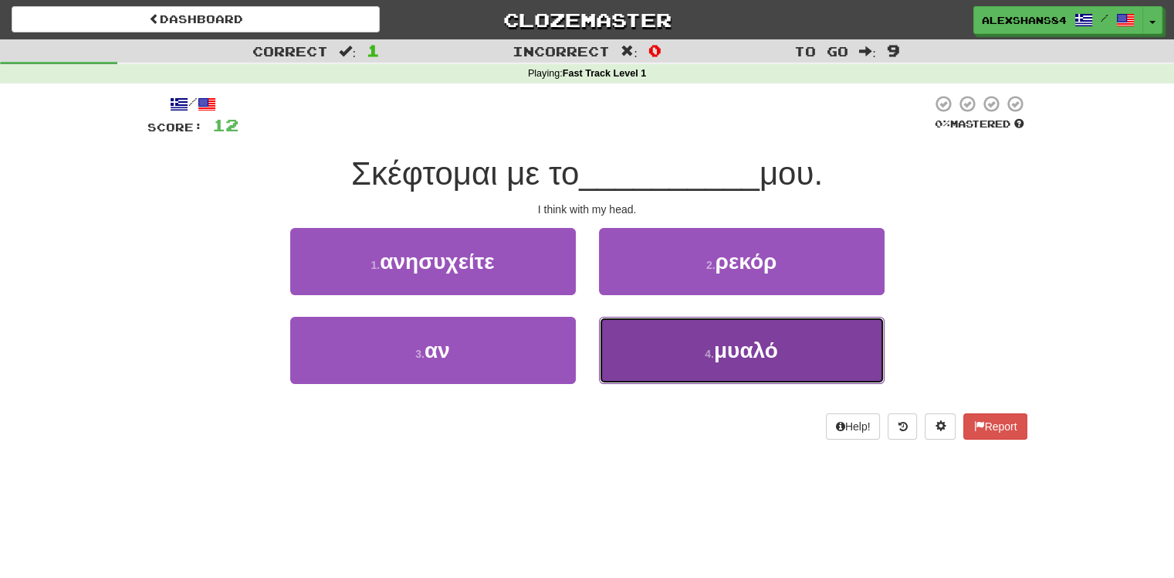
click at [713, 354] on small "4 ." at bounding box center [709, 353] width 9 height 12
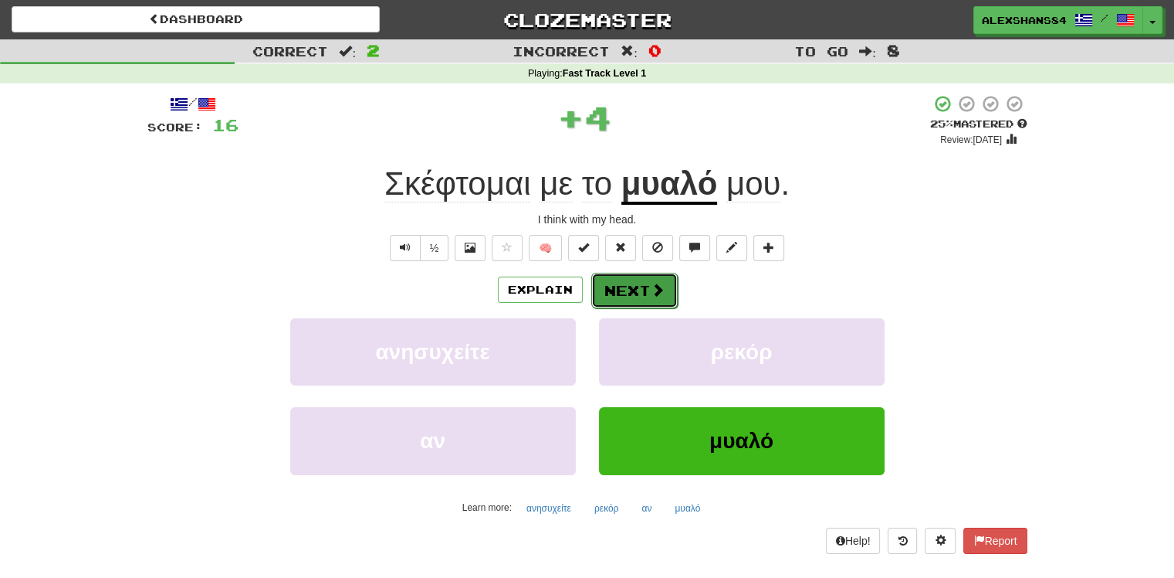
click at [644, 293] on button "Next" at bounding box center [634, 291] width 86 height 36
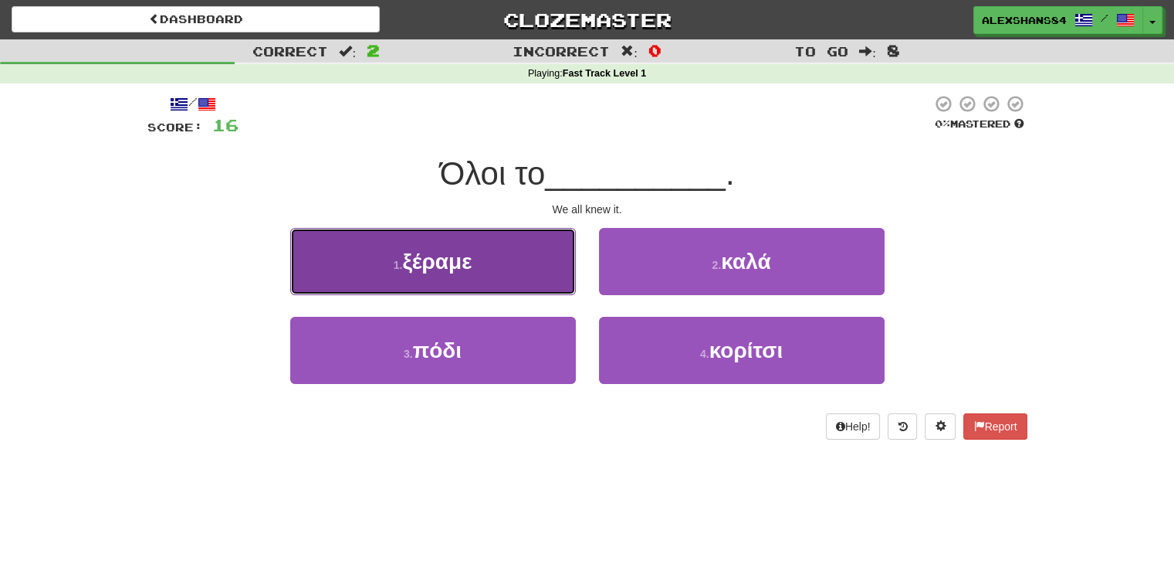
click at [532, 275] on button "1 . ξέραμε" at bounding box center [433, 261] width 286 height 67
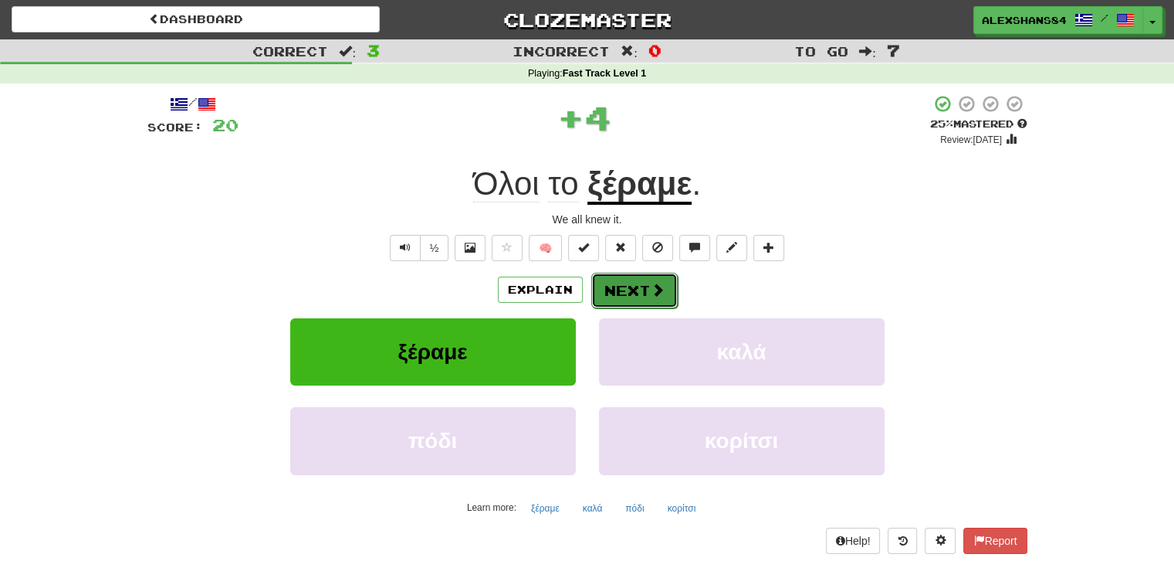
click at [625, 276] on button "Next" at bounding box center [634, 291] width 86 height 36
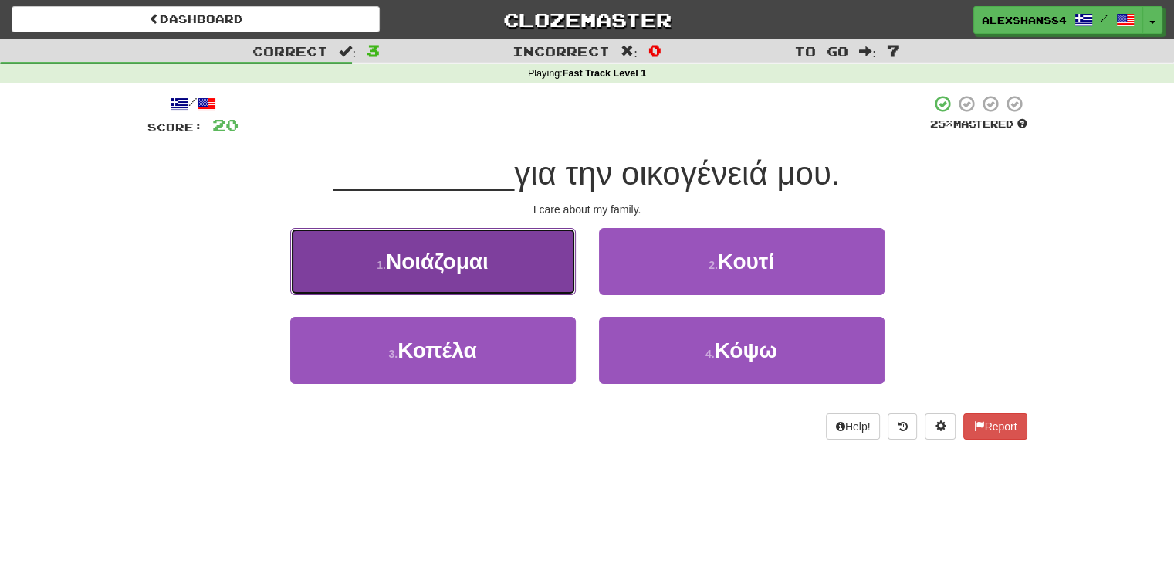
click at [501, 266] on button "1 . Νοιάζομαι" at bounding box center [433, 261] width 286 height 67
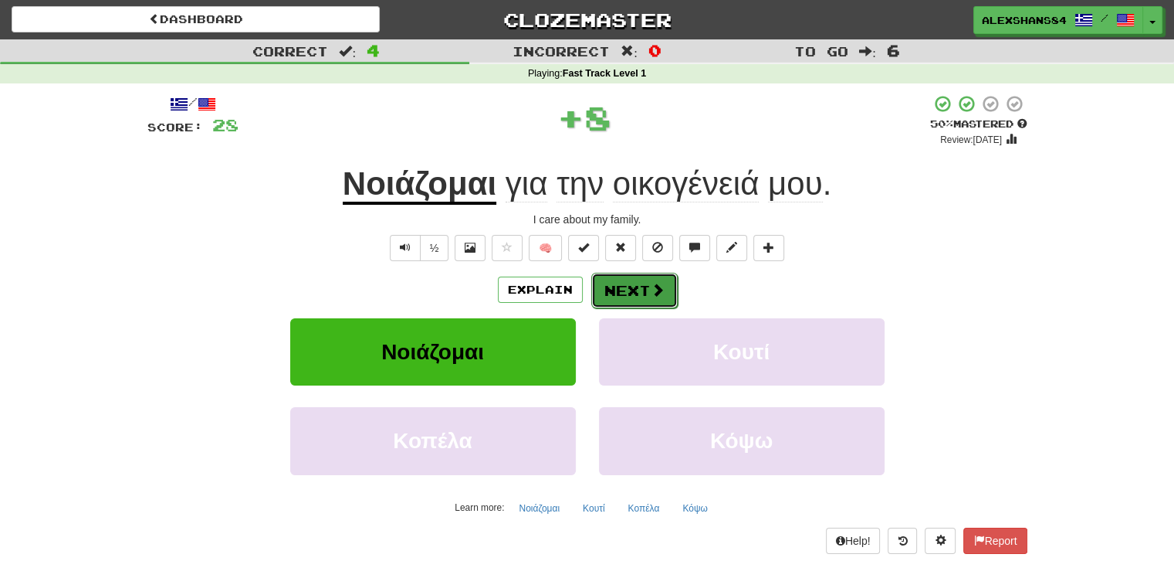
click at [617, 287] on button "Next" at bounding box center [634, 291] width 86 height 36
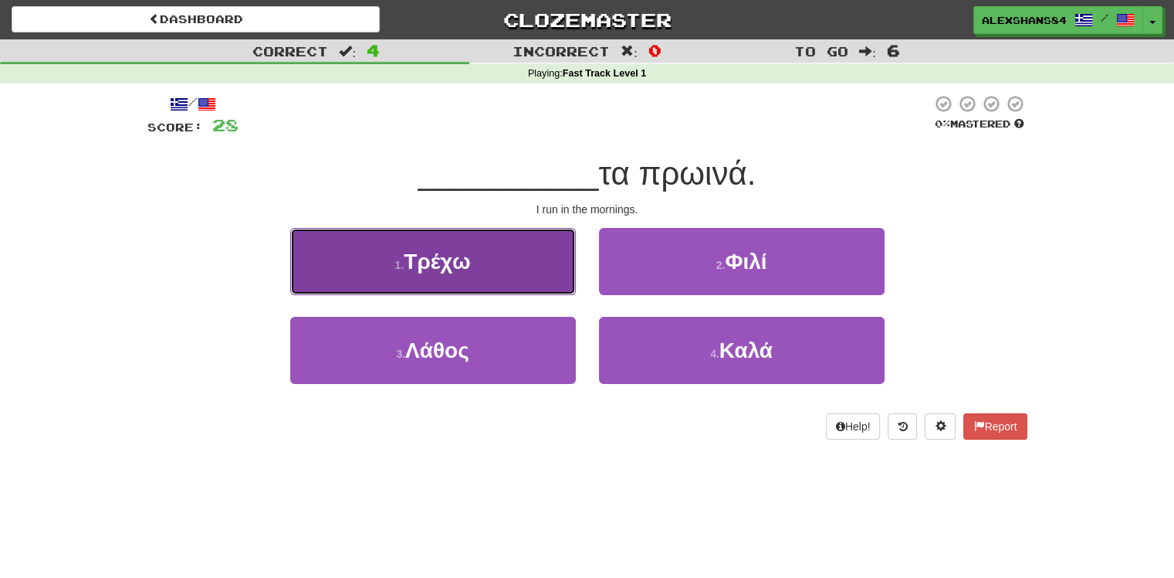
click at [514, 287] on button "1 . Τρέχω" at bounding box center [433, 261] width 286 height 67
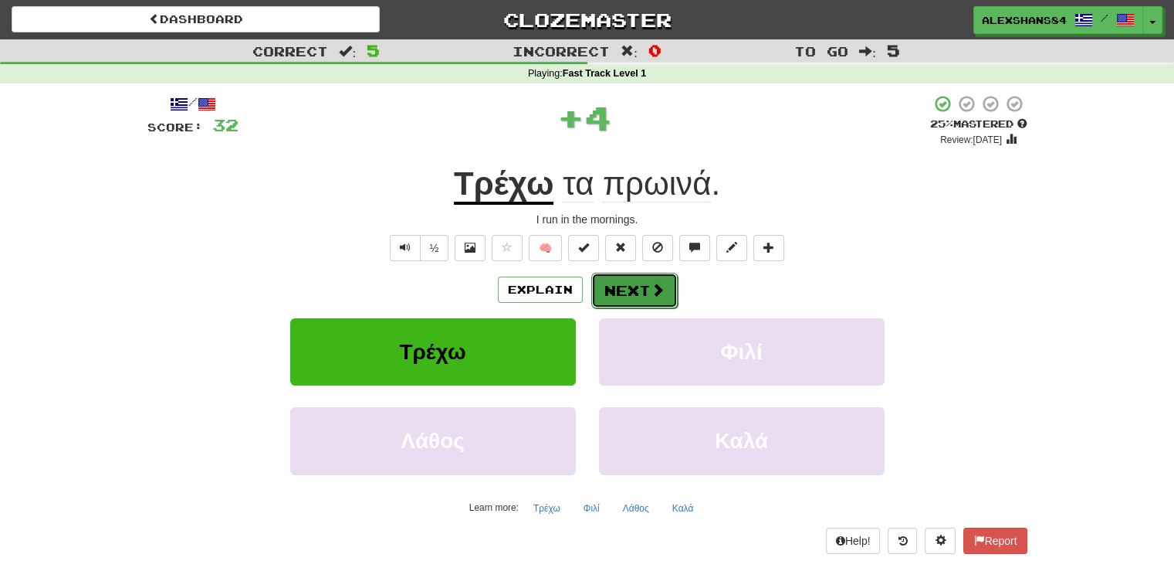
click at [624, 294] on button "Next" at bounding box center [634, 291] width 86 height 36
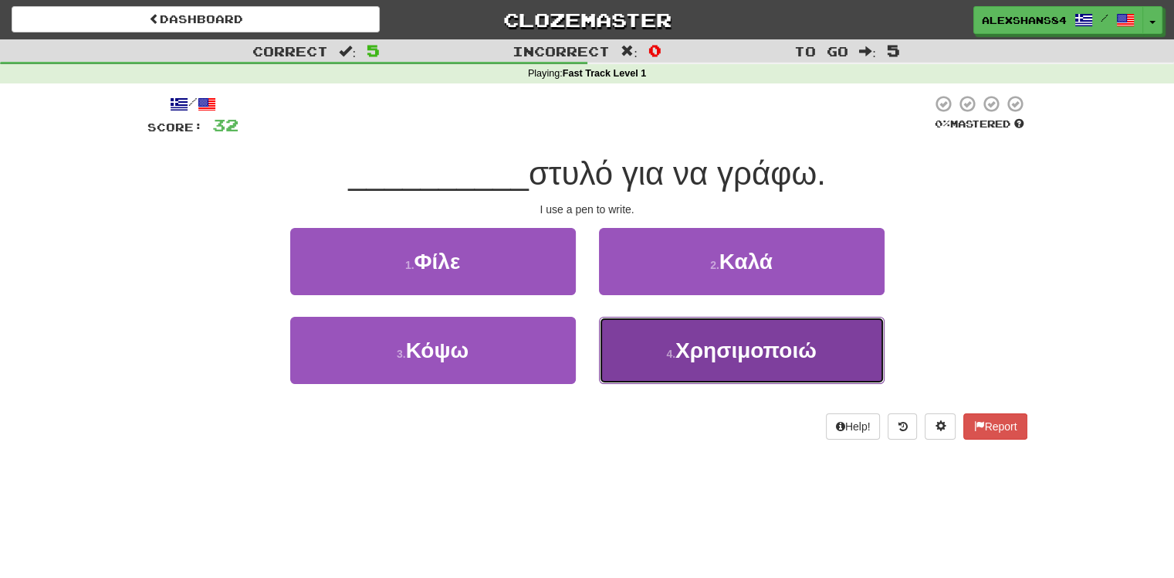
click at [691, 367] on button "4 . Χρησιμοποιώ" at bounding box center [742, 350] width 286 height 67
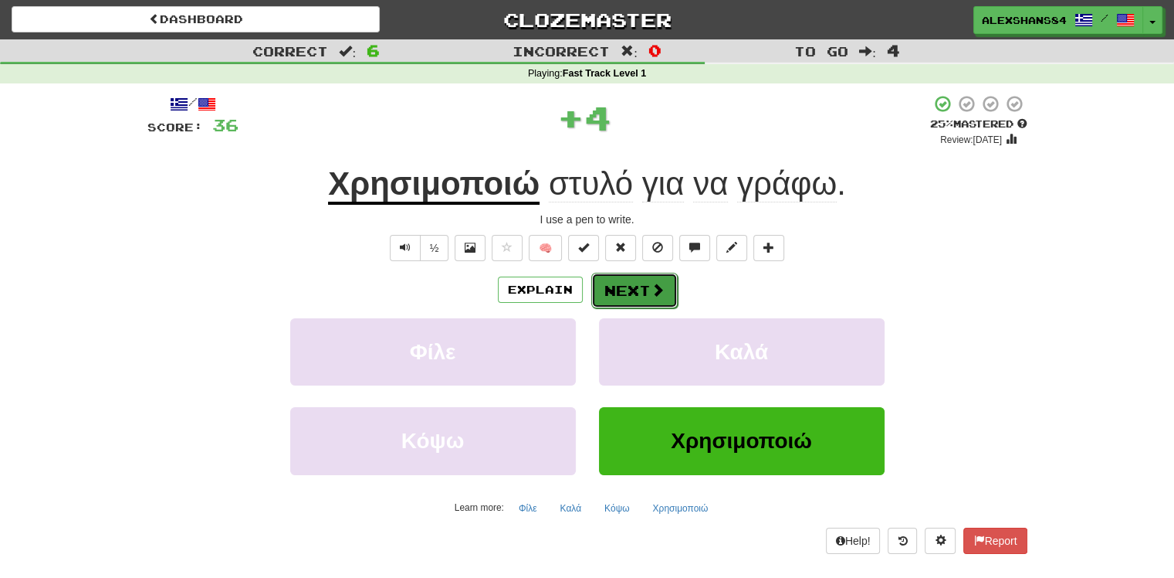
click at [644, 293] on button "Next" at bounding box center [634, 291] width 86 height 36
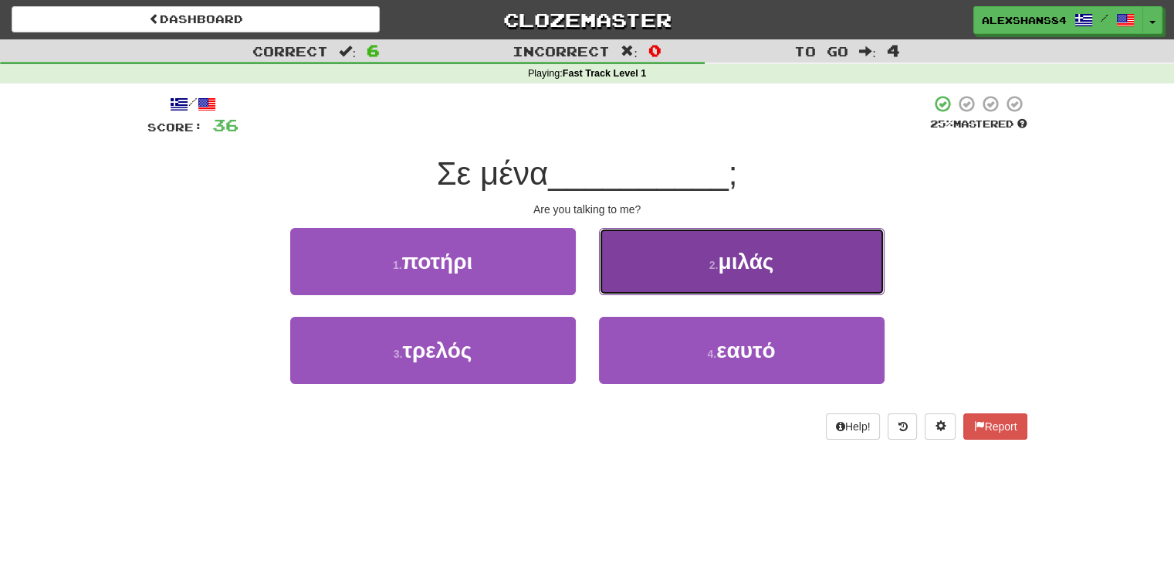
click at [712, 290] on button "2 . μιλάς" at bounding box center [742, 261] width 286 height 67
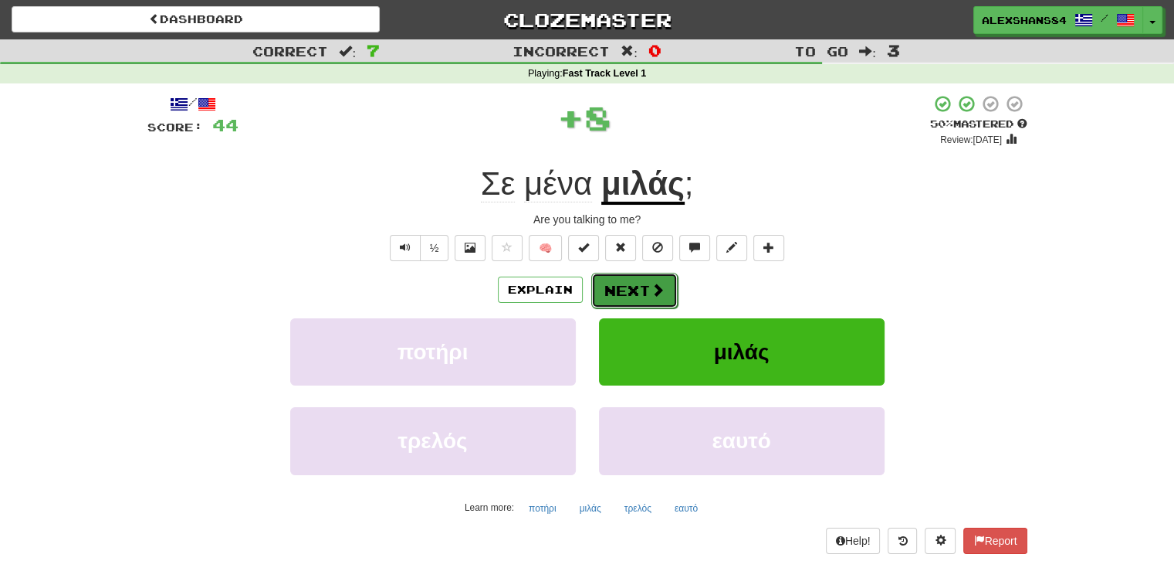
click at [656, 292] on span at bounding box center [658, 290] width 14 height 14
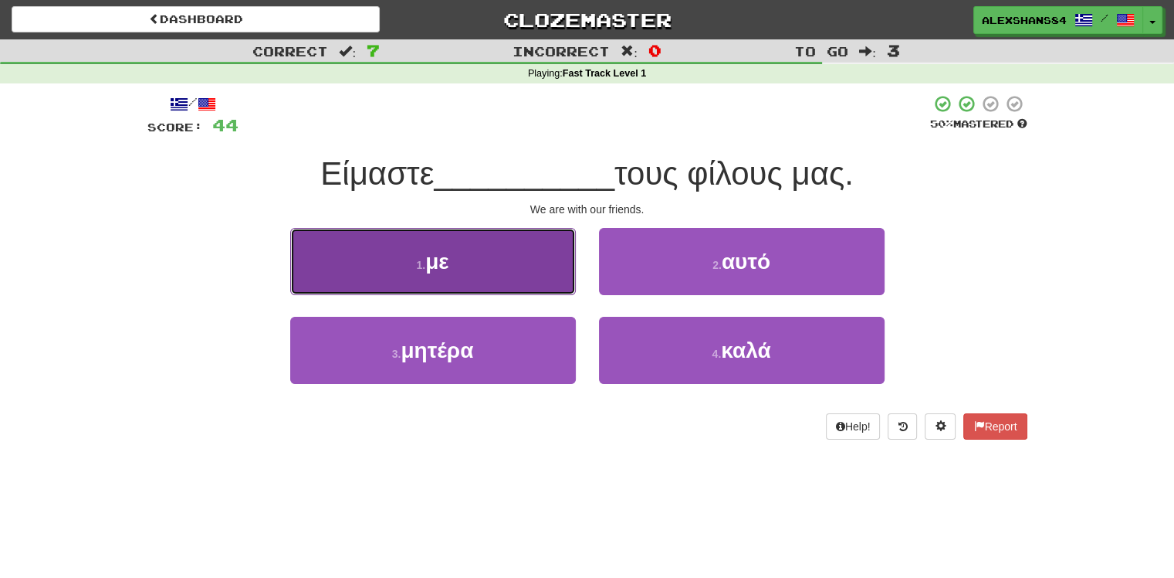
click at [469, 266] on button "1 . με" at bounding box center [433, 261] width 286 height 67
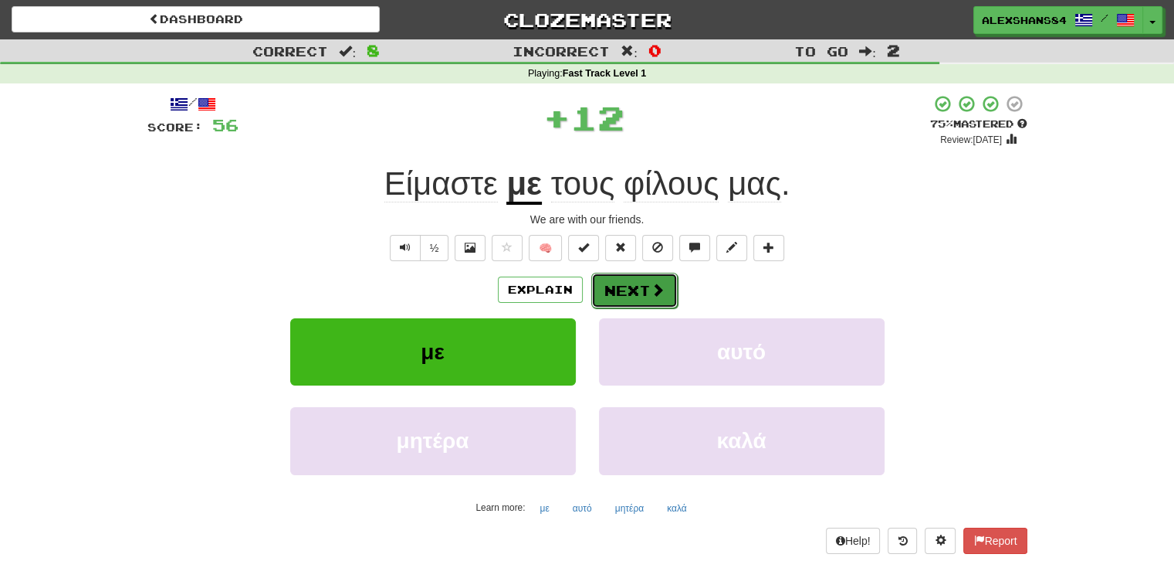
click at [612, 282] on button "Next" at bounding box center [634, 291] width 86 height 36
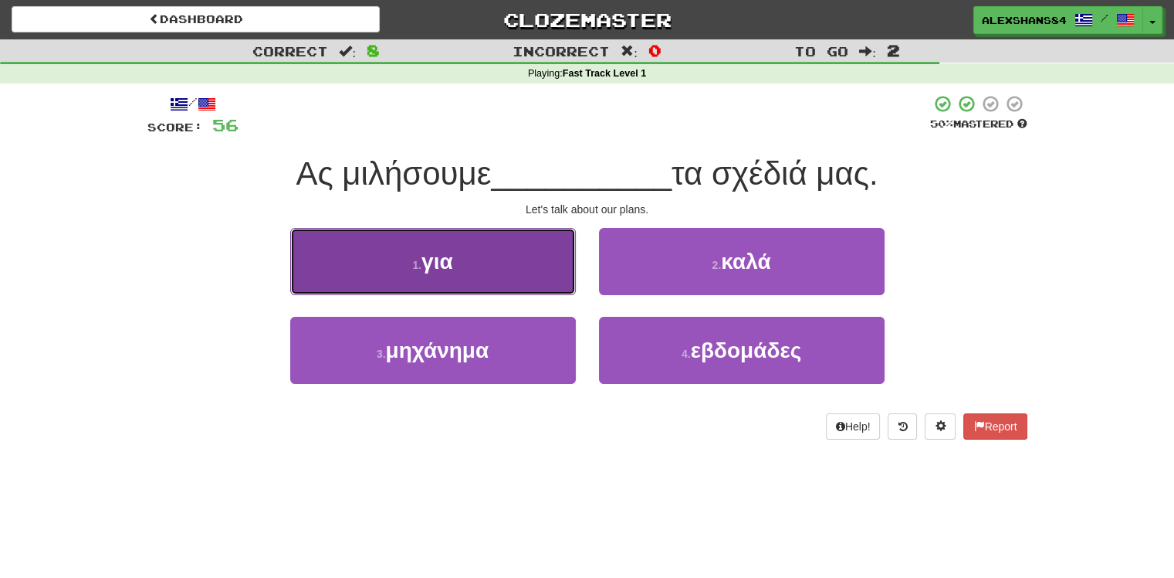
click at [531, 284] on button "1 . για" at bounding box center [433, 261] width 286 height 67
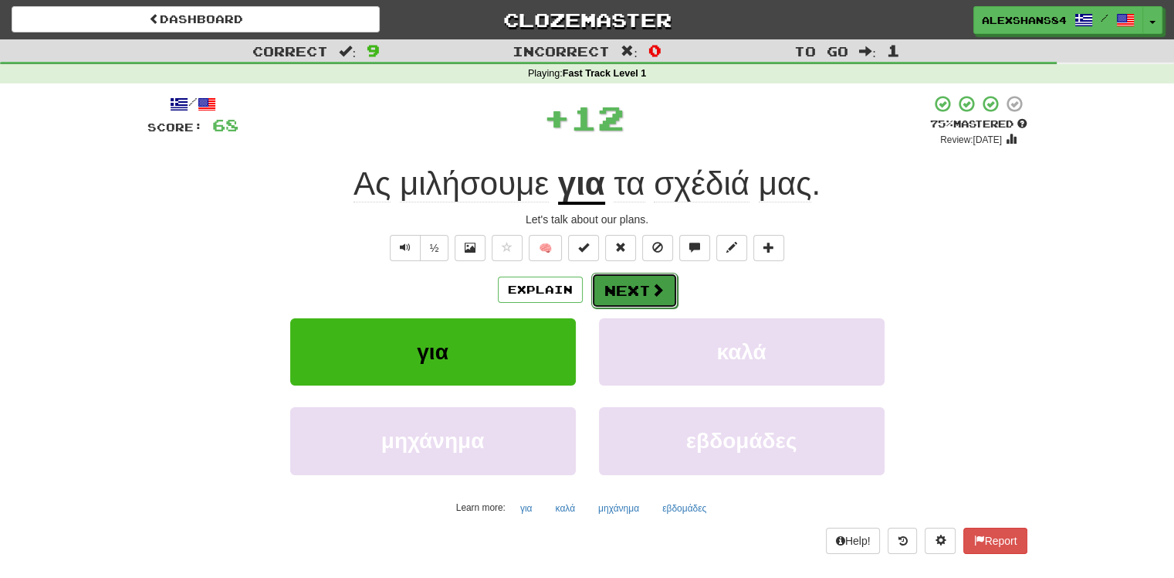
click at [642, 287] on button "Next" at bounding box center [634, 291] width 86 height 36
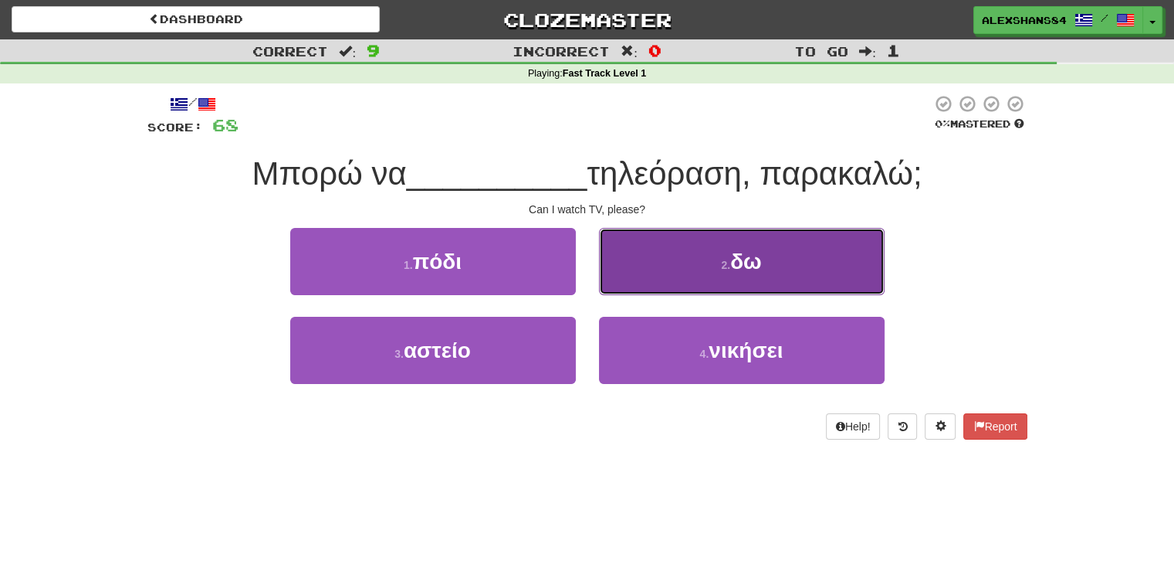
click at [772, 277] on button "2 . δω" at bounding box center [742, 261] width 286 height 67
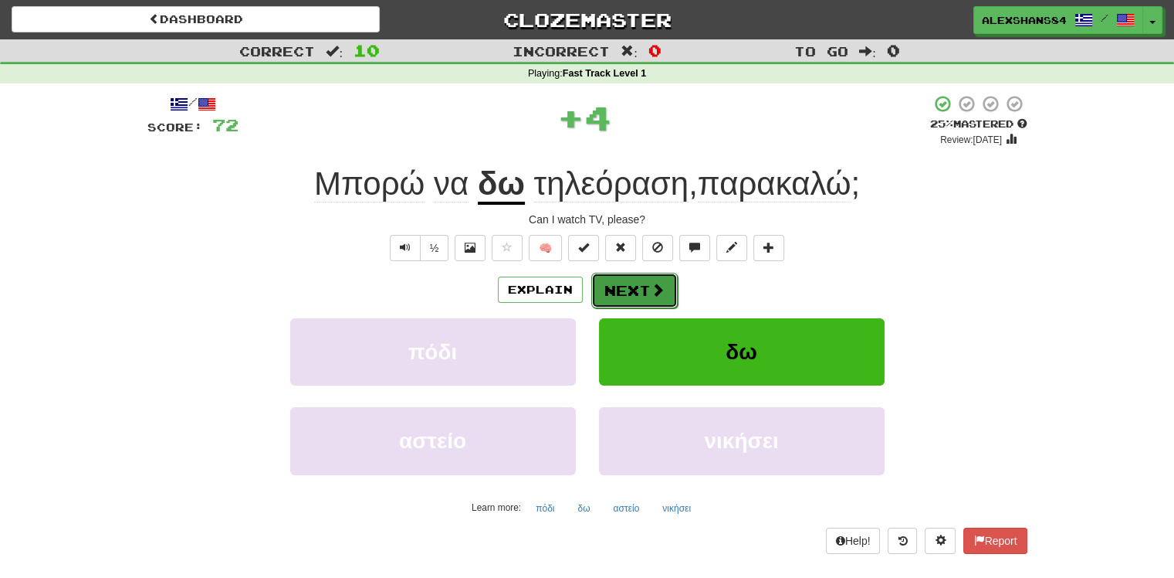
click at [621, 297] on button "Next" at bounding box center [634, 291] width 86 height 36
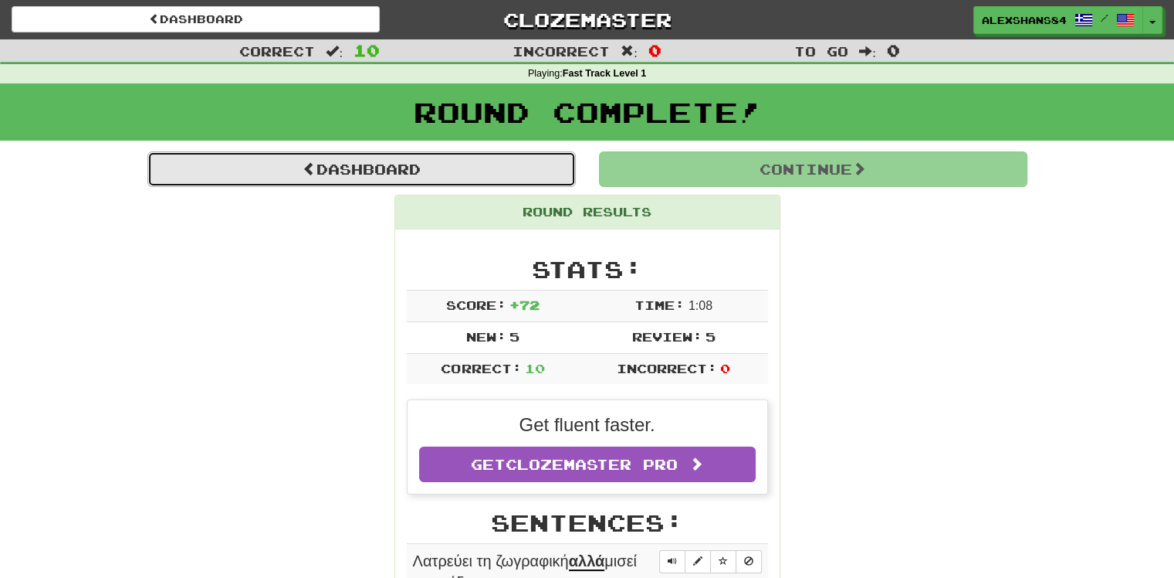
click at [395, 172] on link "Dashboard" at bounding box center [361, 169] width 429 height 36
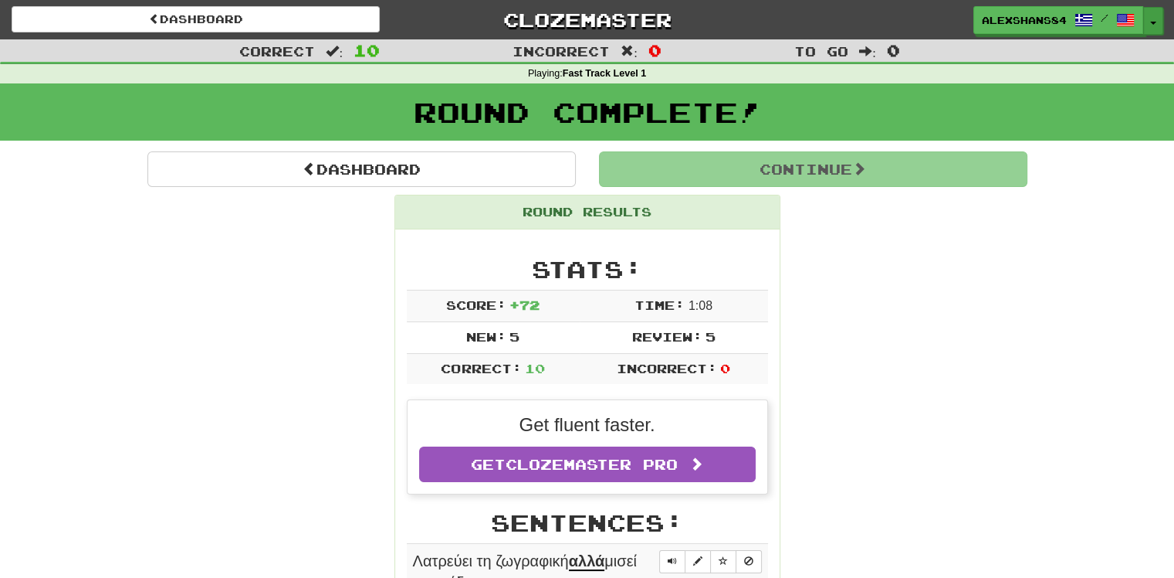
click at [1154, 22] on span "button" at bounding box center [1154, 23] width 6 height 3
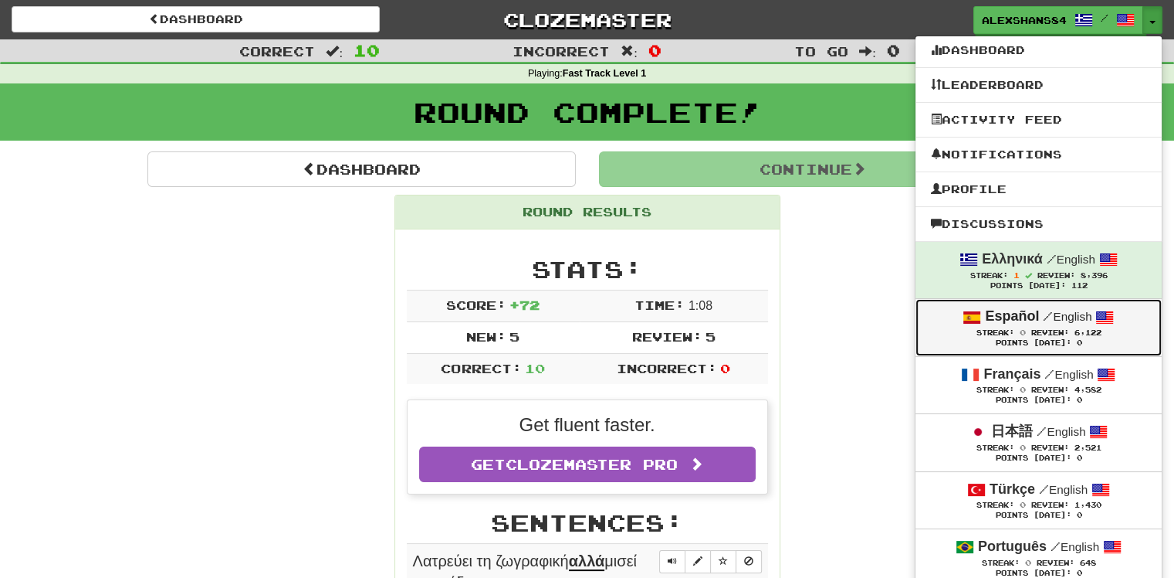
click at [1030, 323] on strong "Español" at bounding box center [1012, 315] width 54 height 15
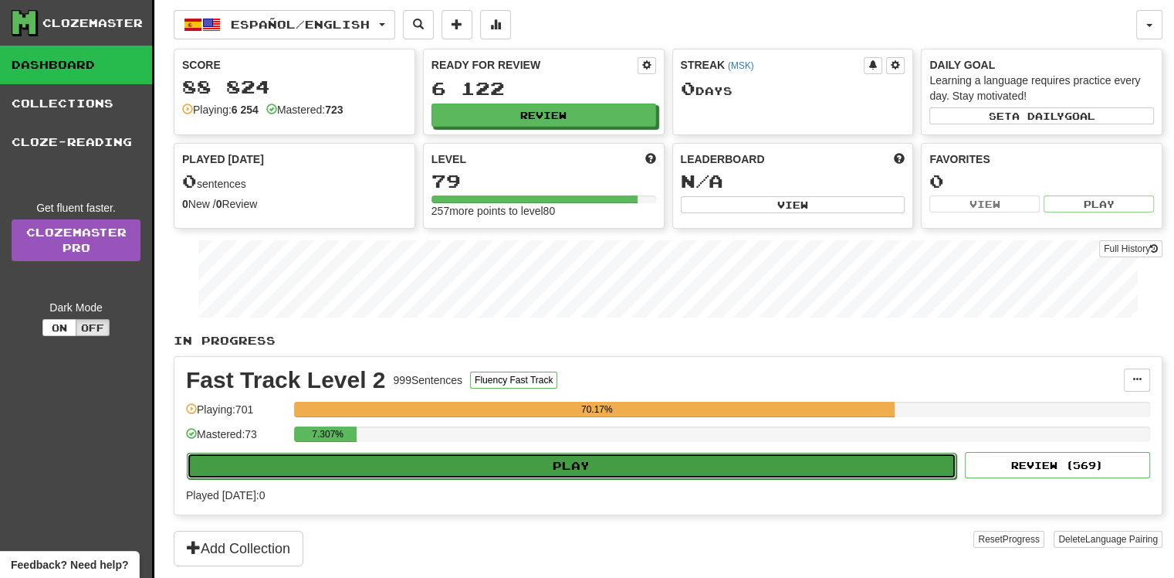
click at [613, 469] on button "Play" at bounding box center [572, 466] width 770 height 26
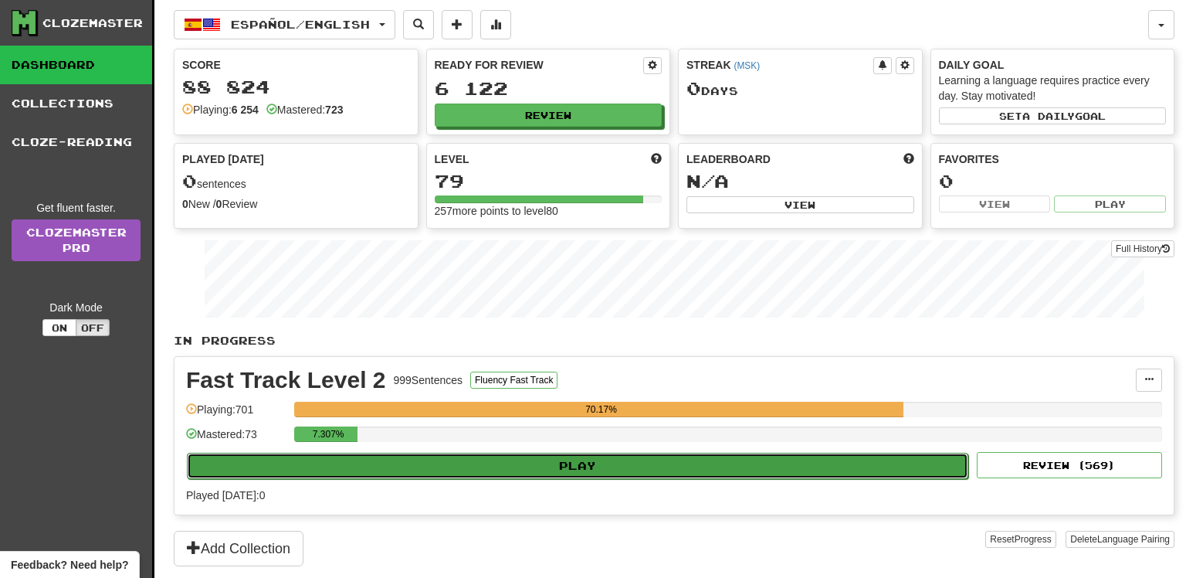
select select "**"
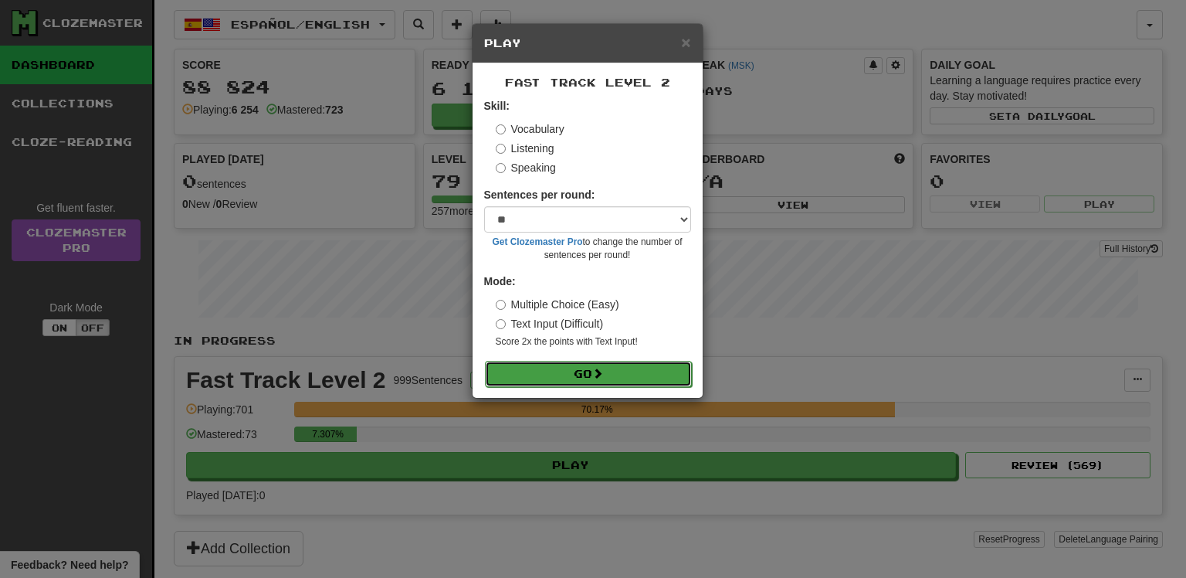
click at [652, 362] on button "Go" at bounding box center [588, 374] width 207 height 26
click at [688, 42] on span "×" at bounding box center [685, 42] width 9 height 18
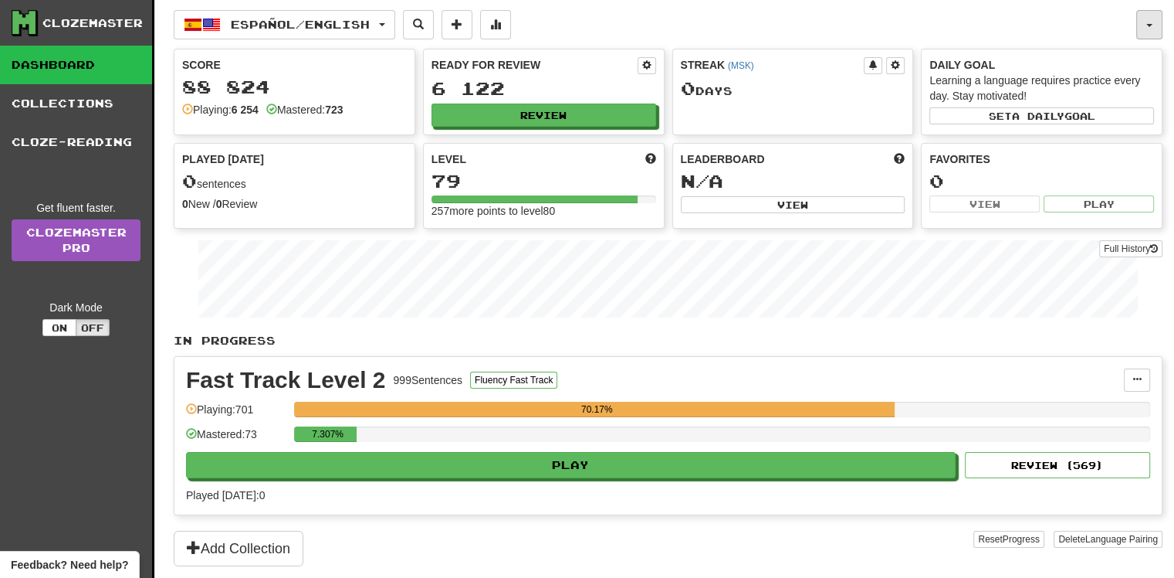
click at [1147, 26] on button "button" at bounding box center [1150, 24] width 26 height 29
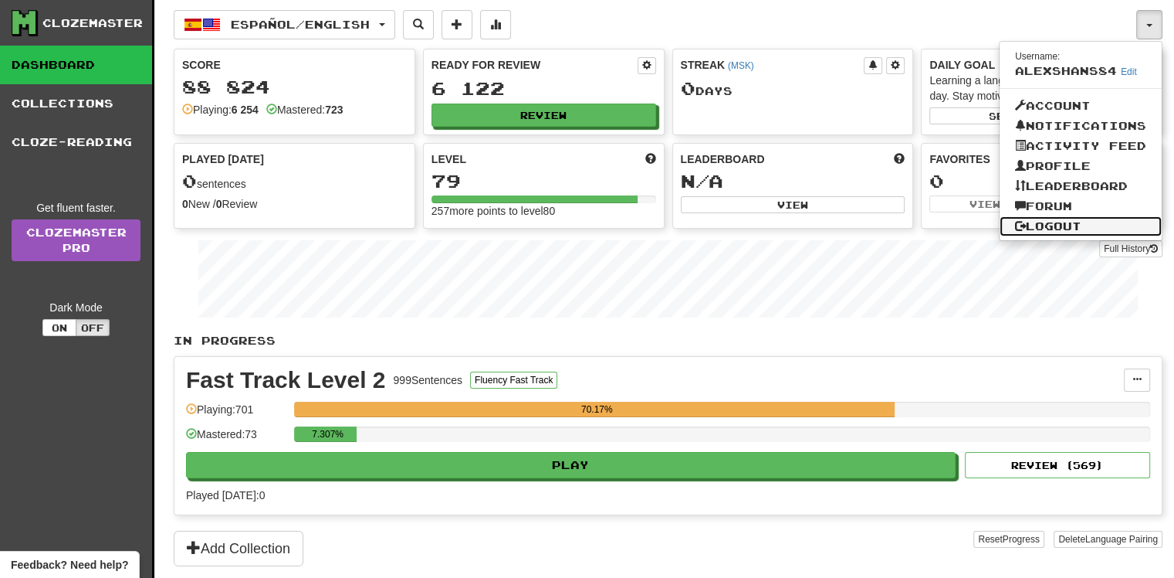
click at [1066, 225] on link "Logout" at bounding box center [1081, 226] width 162 height 20
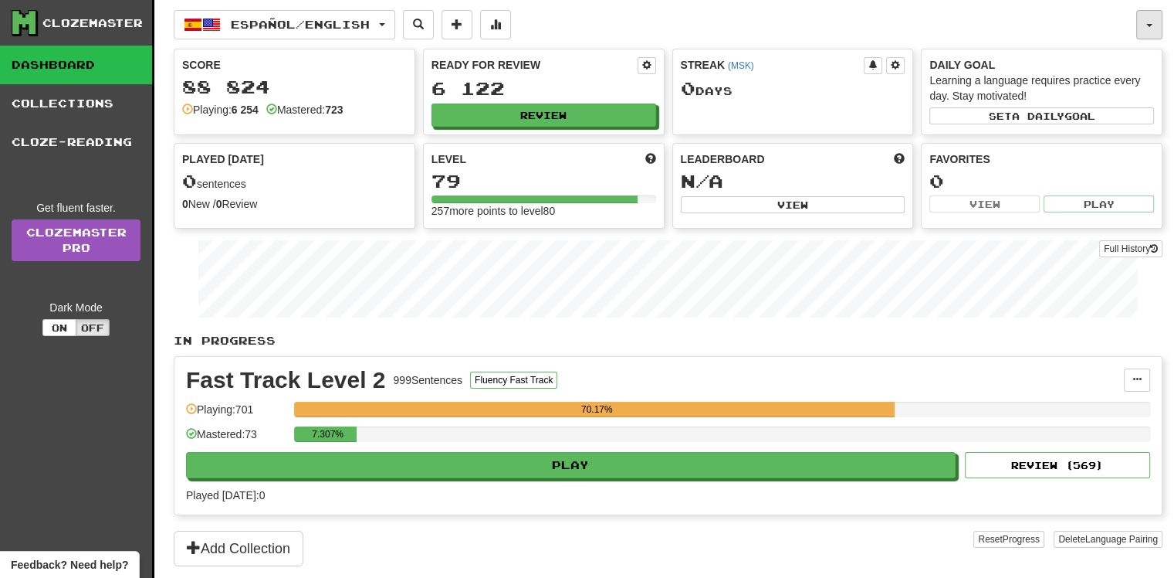
click at [1151, 21] on button "button" at bounding box center [1150, 24] width 26 height 29
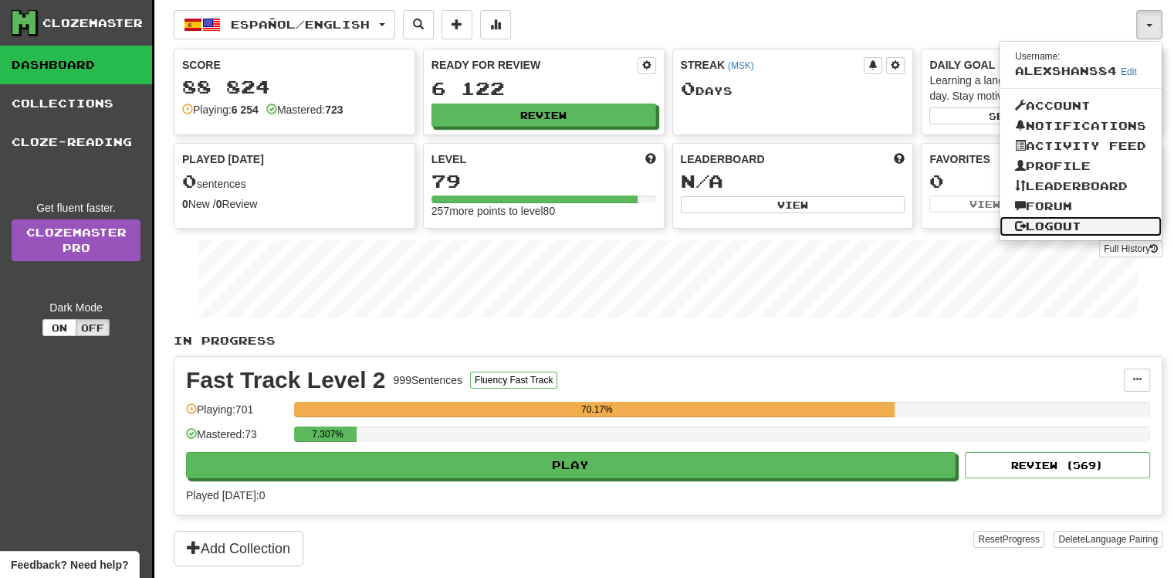
click at [1061, 225] on link "Logout" at bounding box center [1081, 226] width 162 height 20
